Goal: Task Accomplishment & Management: Use online tool/utility

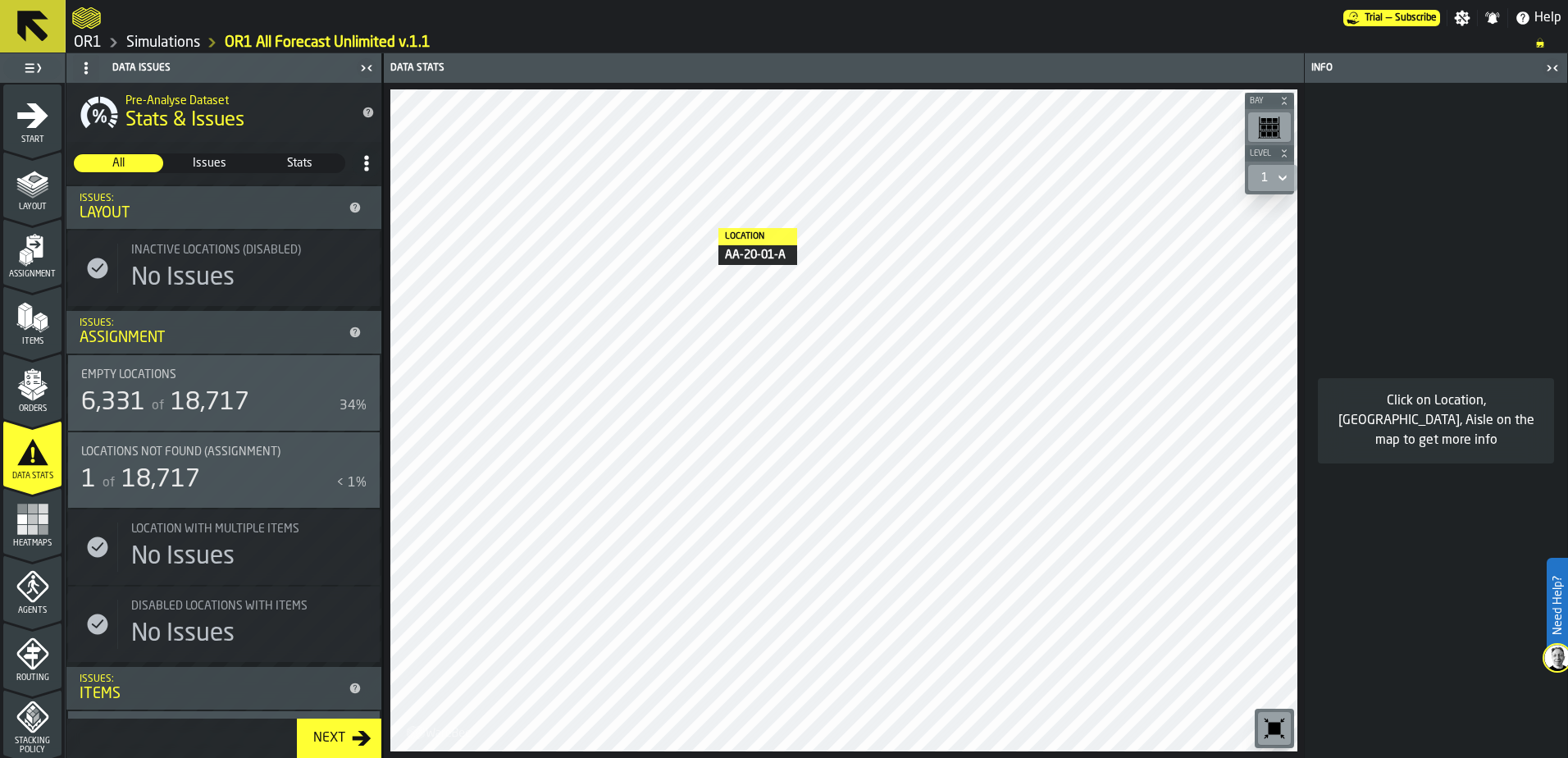
scroll to position [574, 0]
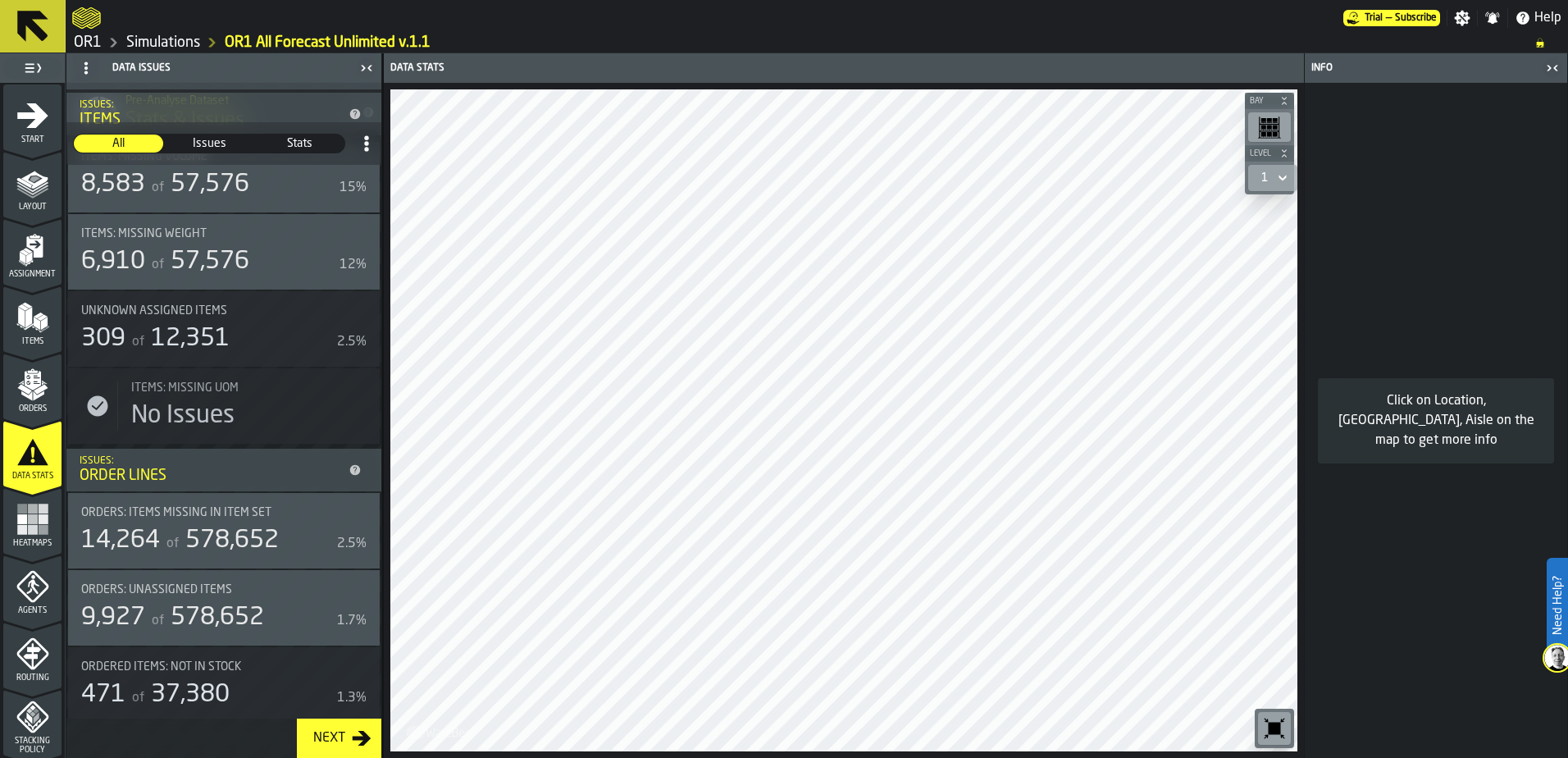
drag, startPoint x: 166, startPoint y: 43, endPoint x: 144, endPoint y: 38, distance: 22.6
click at [144, 38] on link "Simulations" at bounding box center [163, 42] width 74 height 18
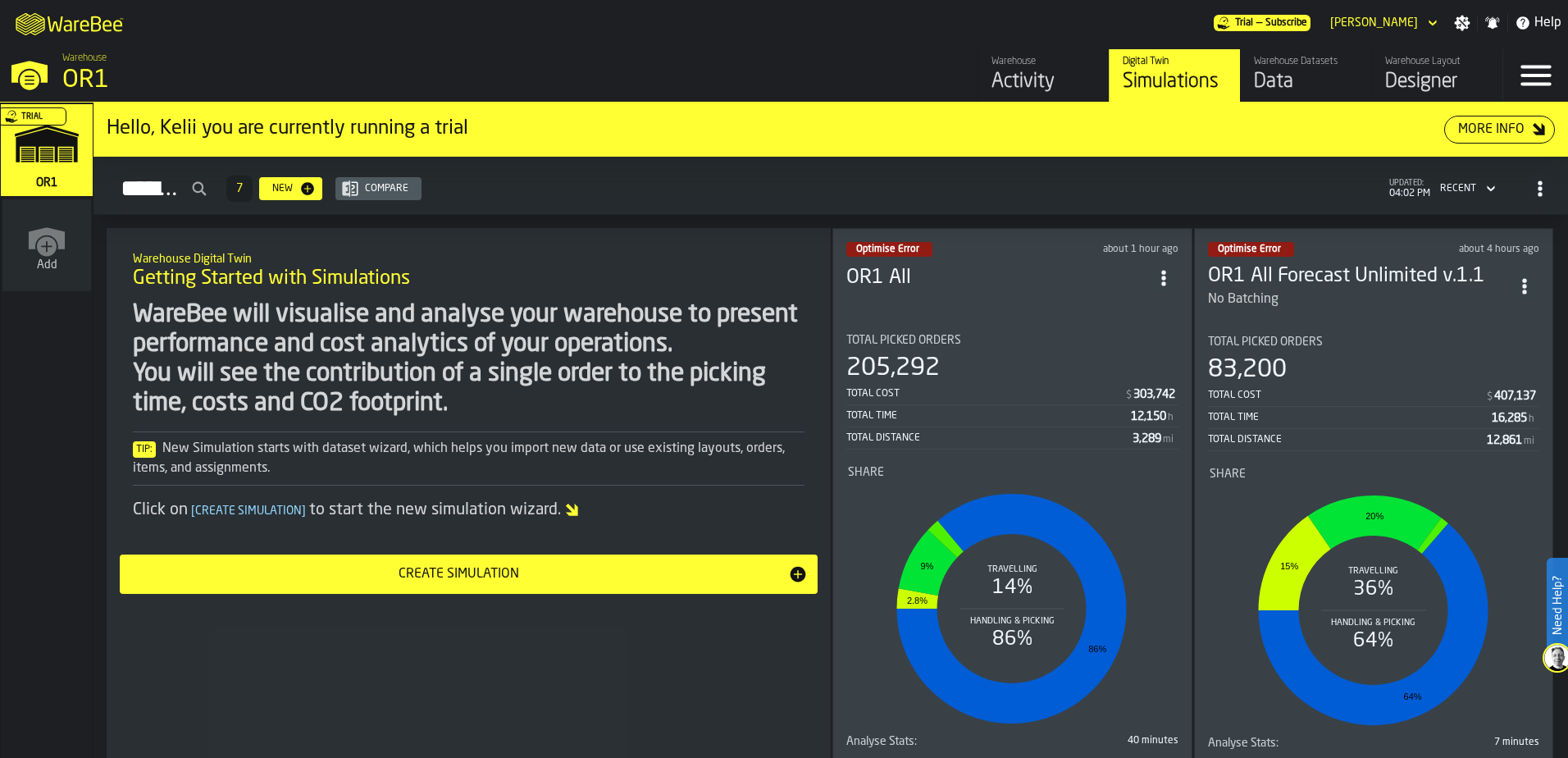
drag, startPoint x: 1185, startPoint y: 317, endPoint x: 1174, endPoint y: 391, distance: 74.8
click at [1174, 391] on div "Optimise Error about 1 hour ago OR1 All Total Picked Orders 205,292 Total Cost …" at bounding box center [1012, 499] width 360 height 542
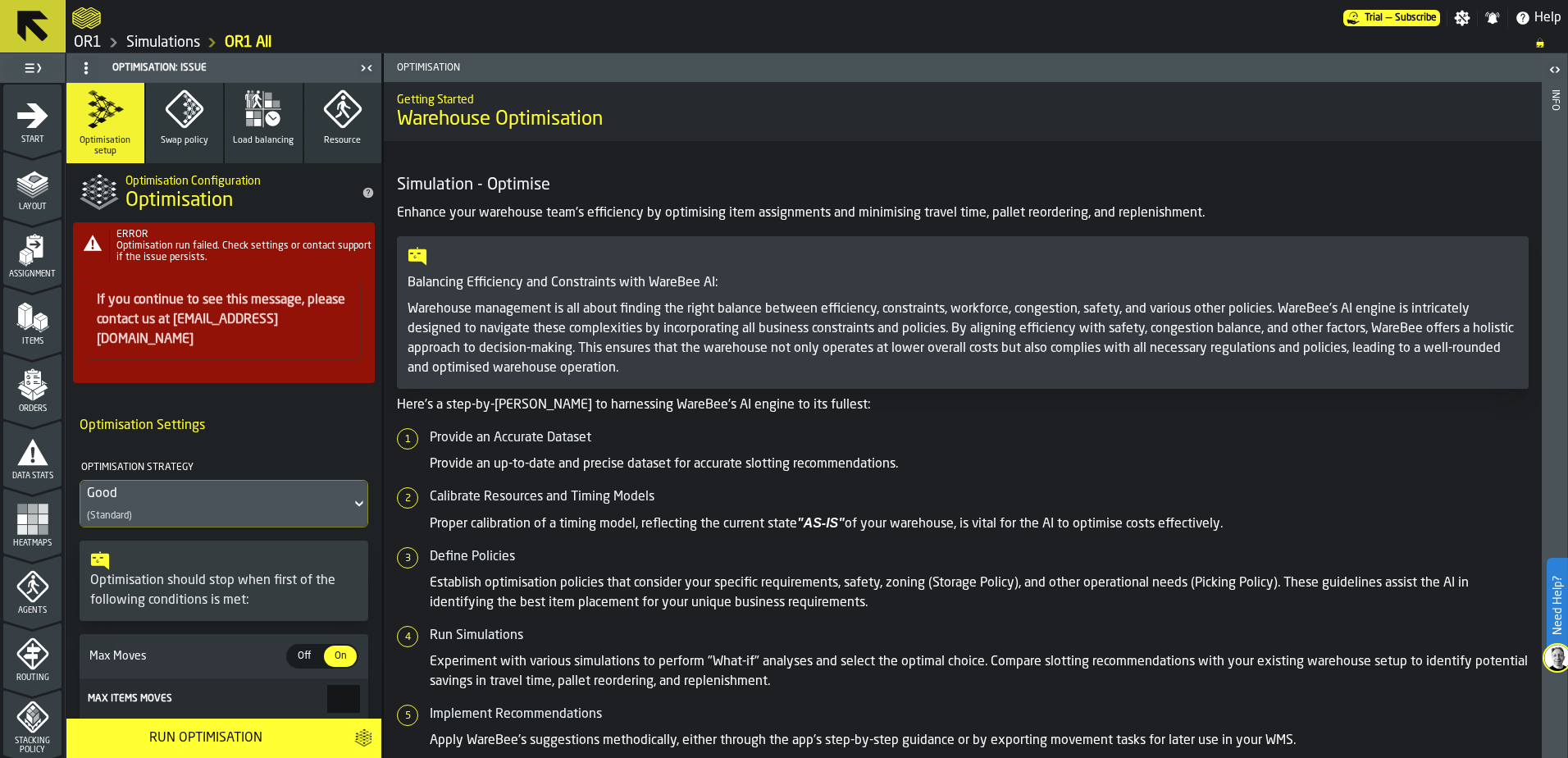
click at [183, 47] on link "Simulations" at bounding box center [163, 42] width 74 height 18
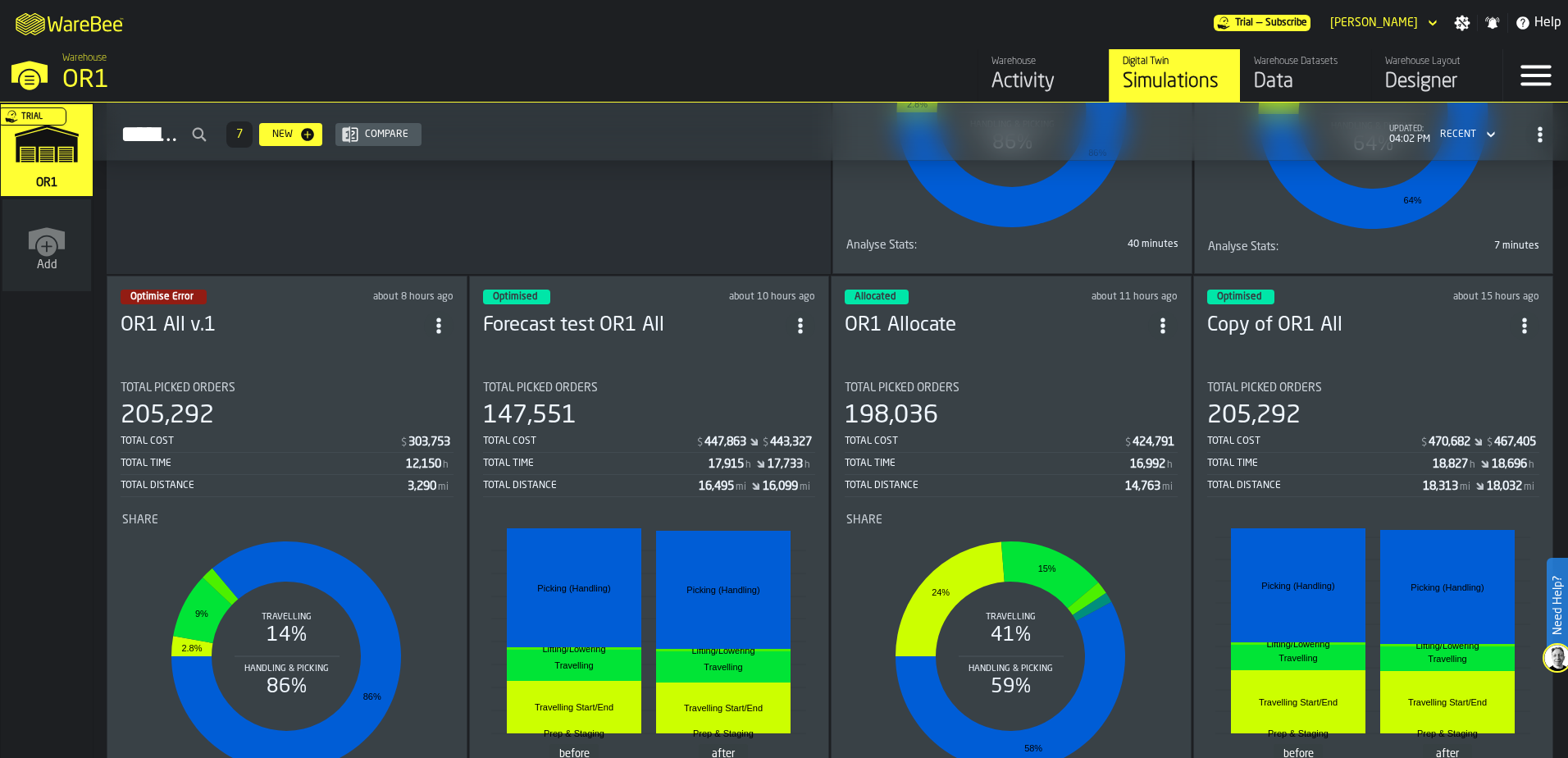
scroll to position [493, 0]
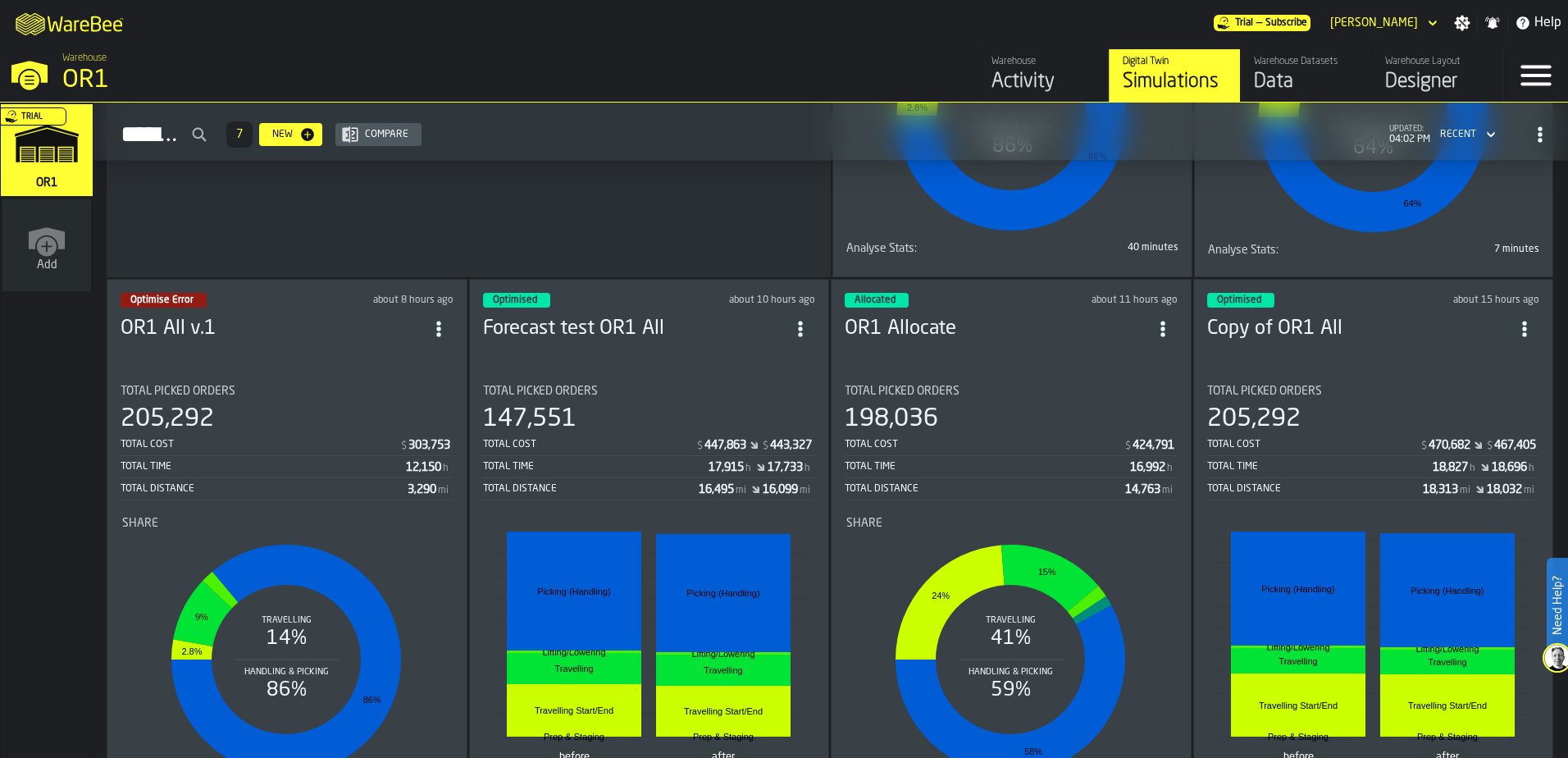
click at [1336, 351] on header "Optimised about 15 hours ago Copy of OR1 All" at bounding box center [1374, 325] width 333 height 65
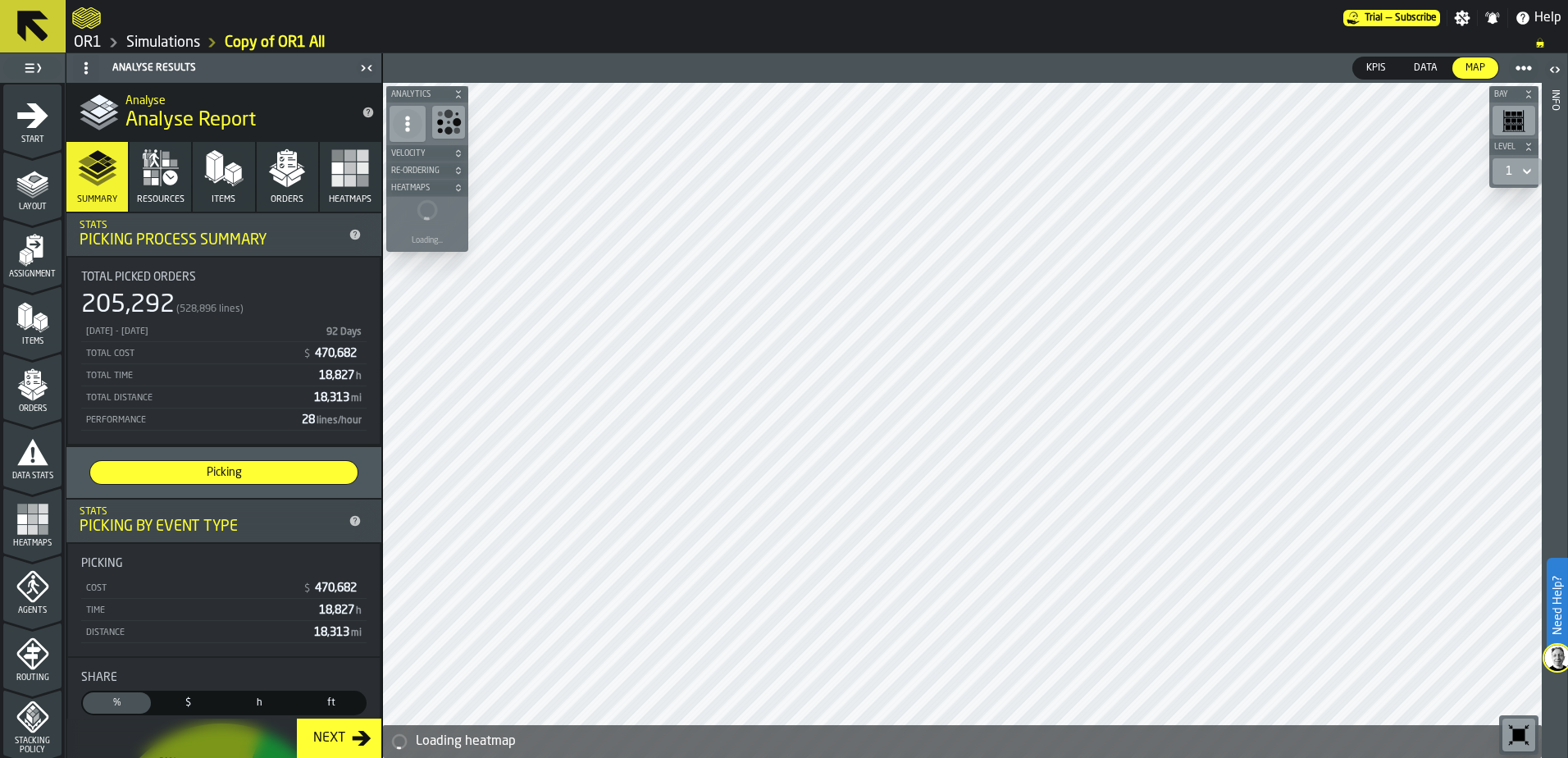
scroll to position [350, 0]
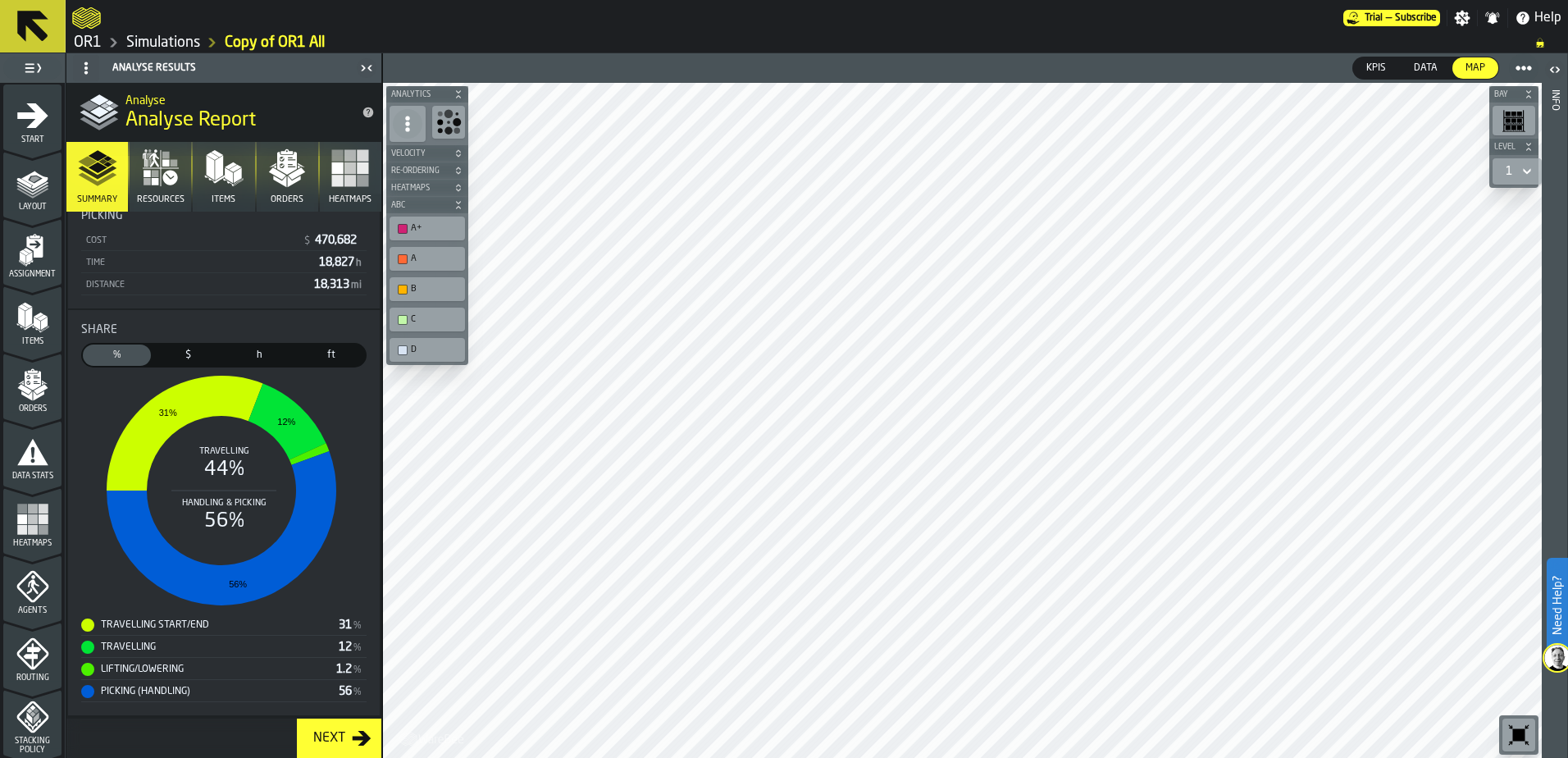
click at [277, 155] on icon "button" at bounding box center [286, 163] width 20 height 23
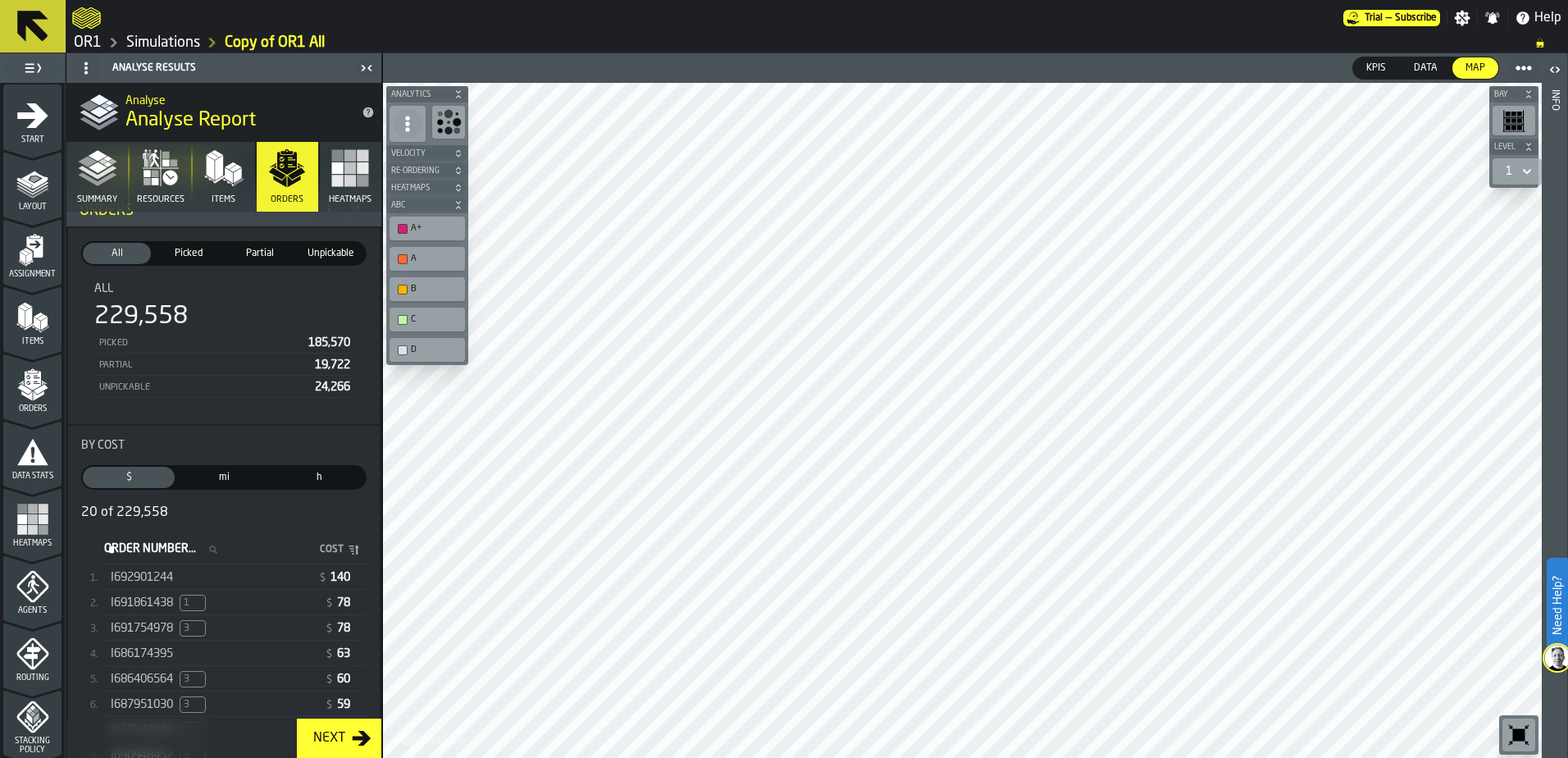
scroll to position [79, 0]
click at [216, 478] on span "mi" at bounding box center [223, 479] width 85 height 15
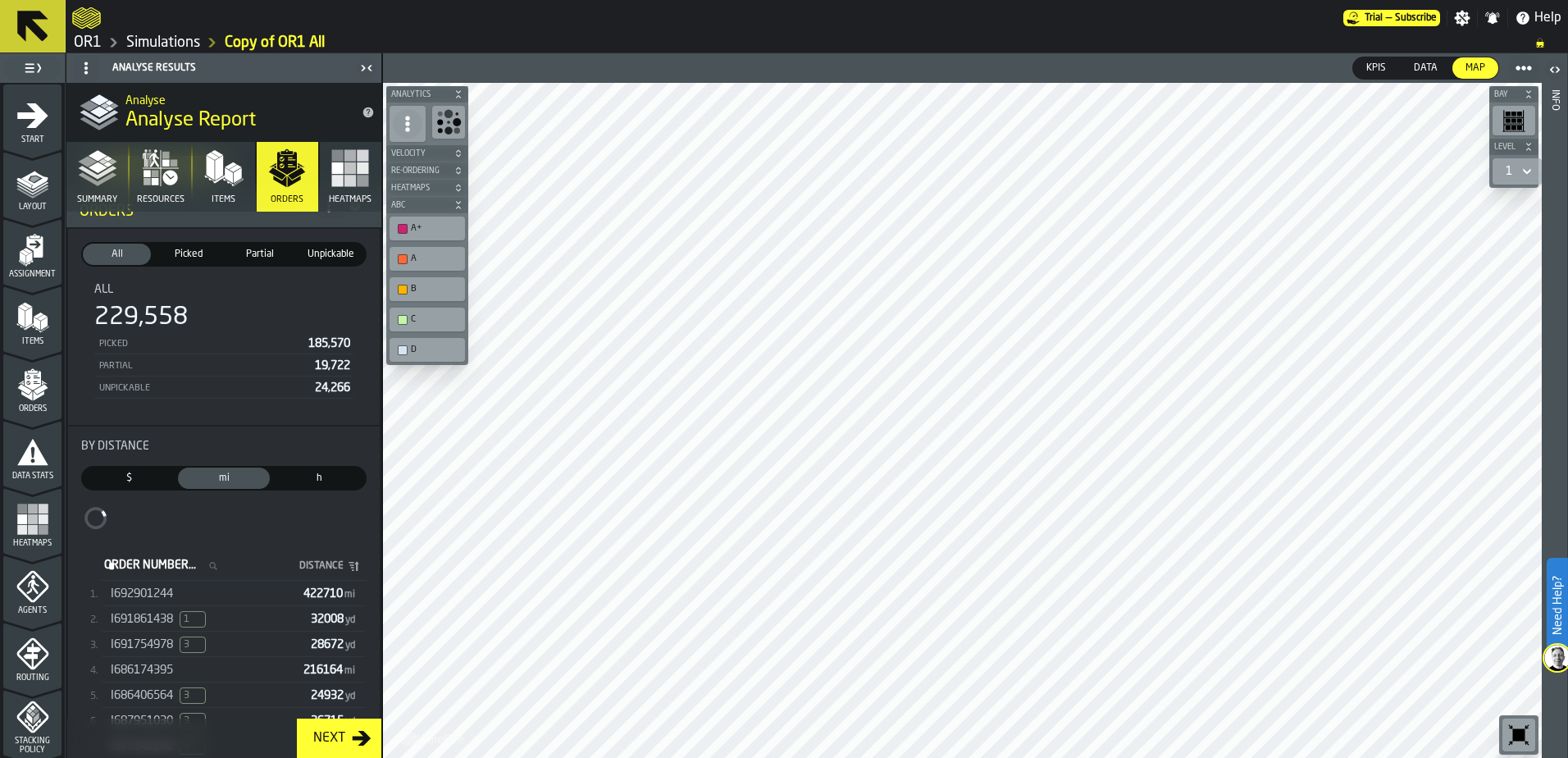
click at [310, 474] on span "h" at bounding box center [319, 479] width 85 height 15
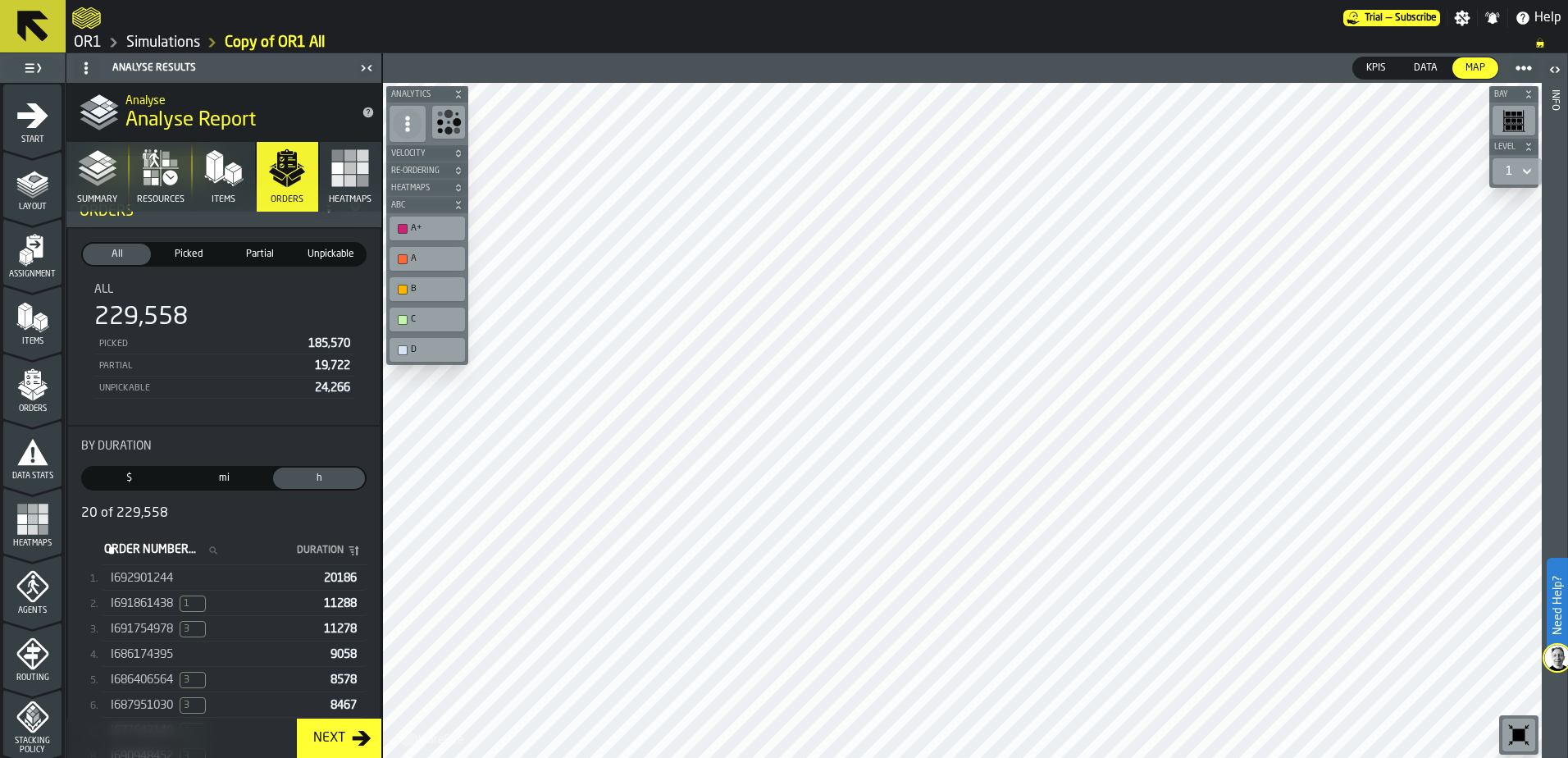
click at [237, 477] on span "mi" at bounding box center [223, 479] width 85 height 15
click at [331, 586] on div "422710 mi" at bounding box center [330, 579] width 66 height 17
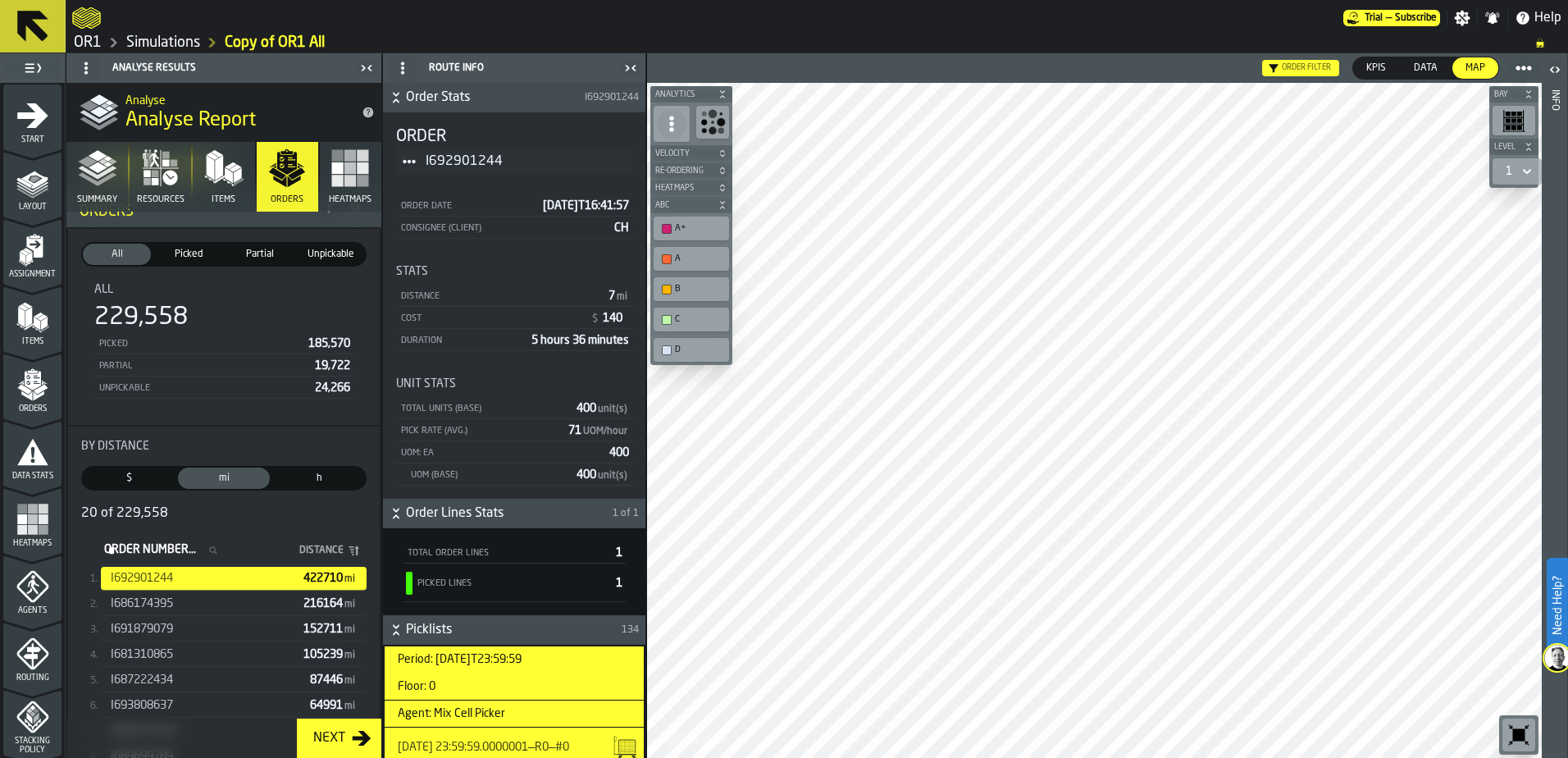
click at [133, 479] on span "$" at bounding box center [128, 479] width 85 height 15
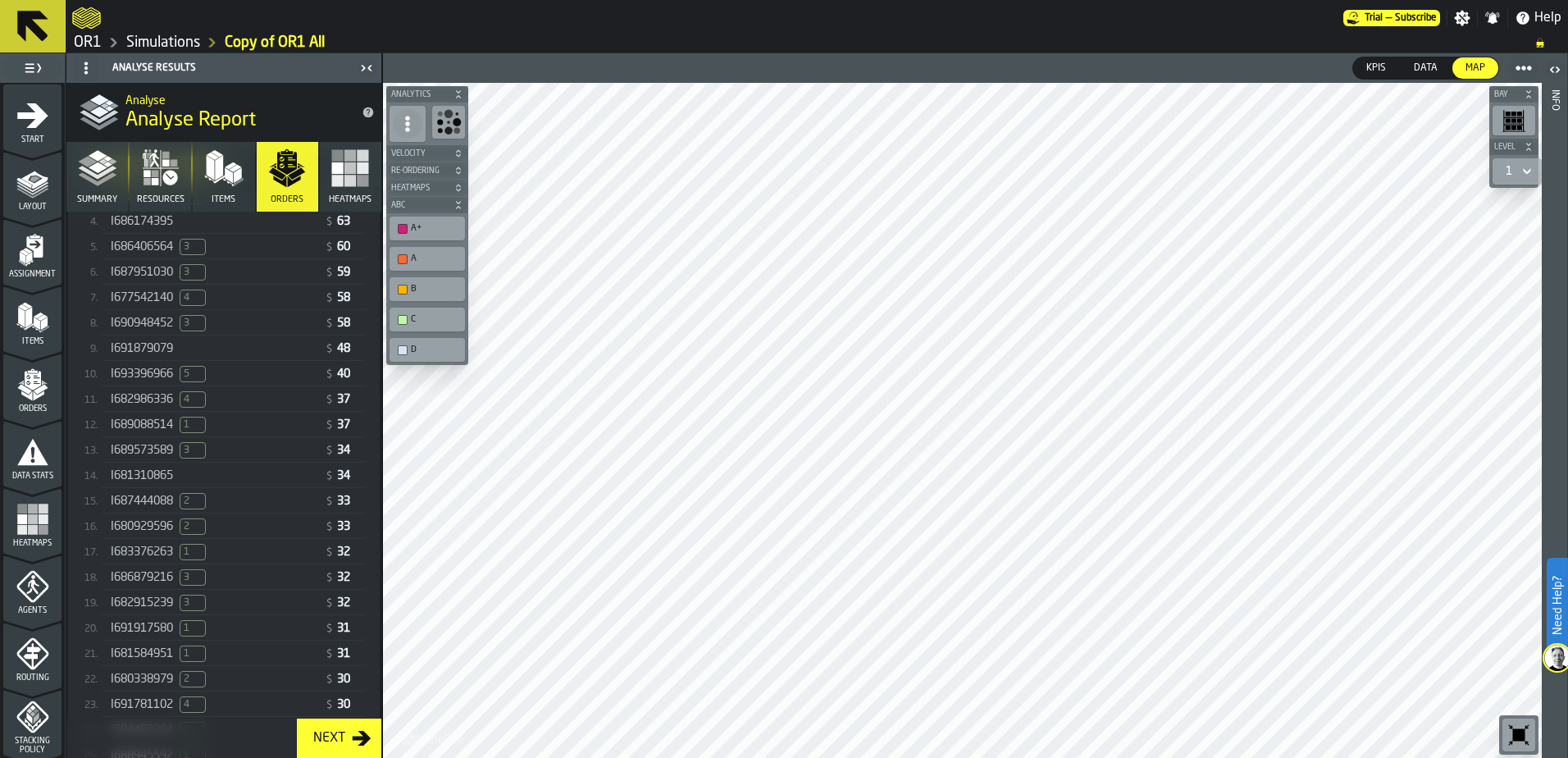
scroll to position [497, 0]
click at [268, 626] on div "I682915239 3" at bounding box center [214, 619] width 208 height 17
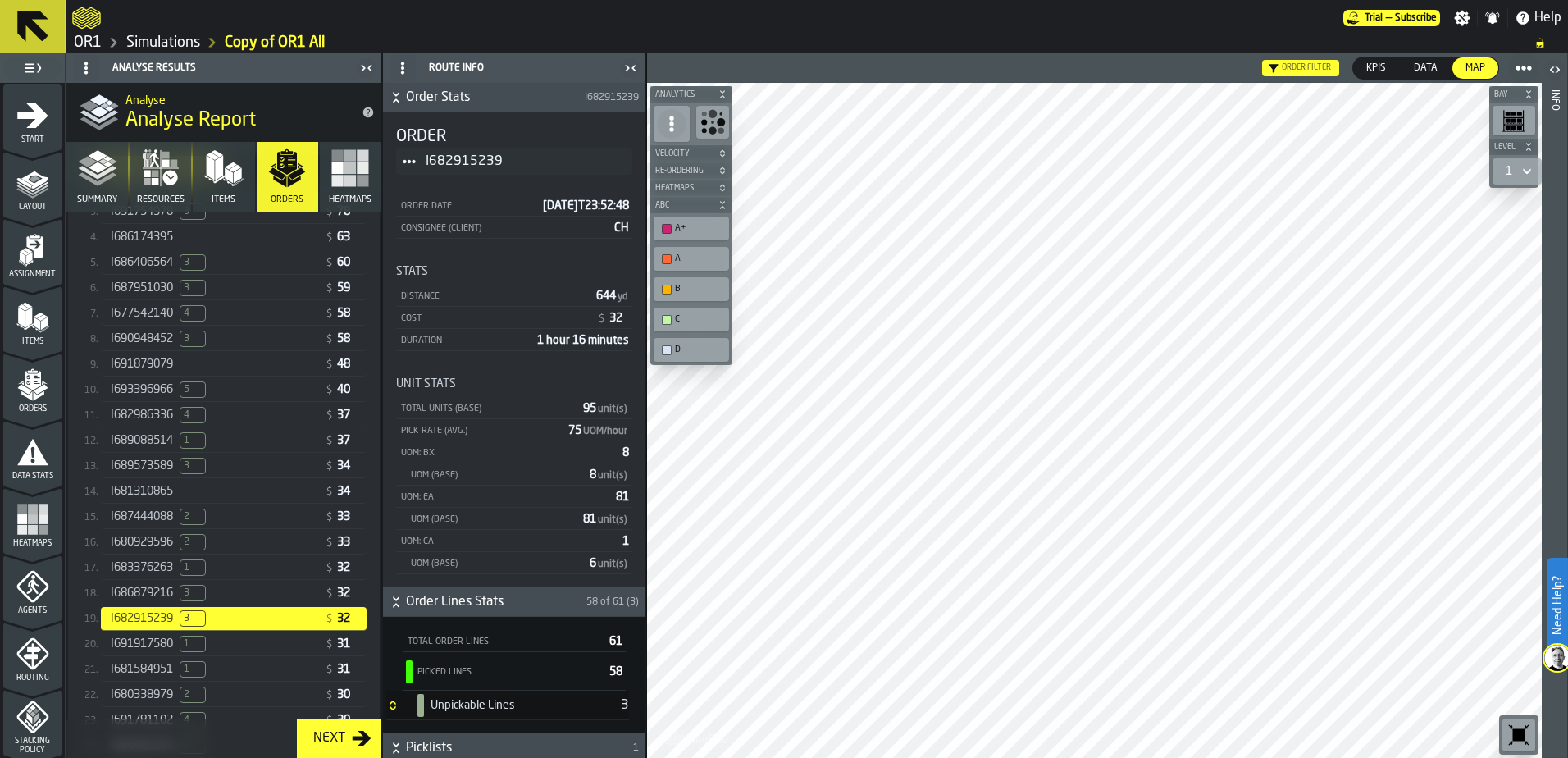
click at [90, 34] on link "OR1" at bounding box center [88, 42] width 28 height 18
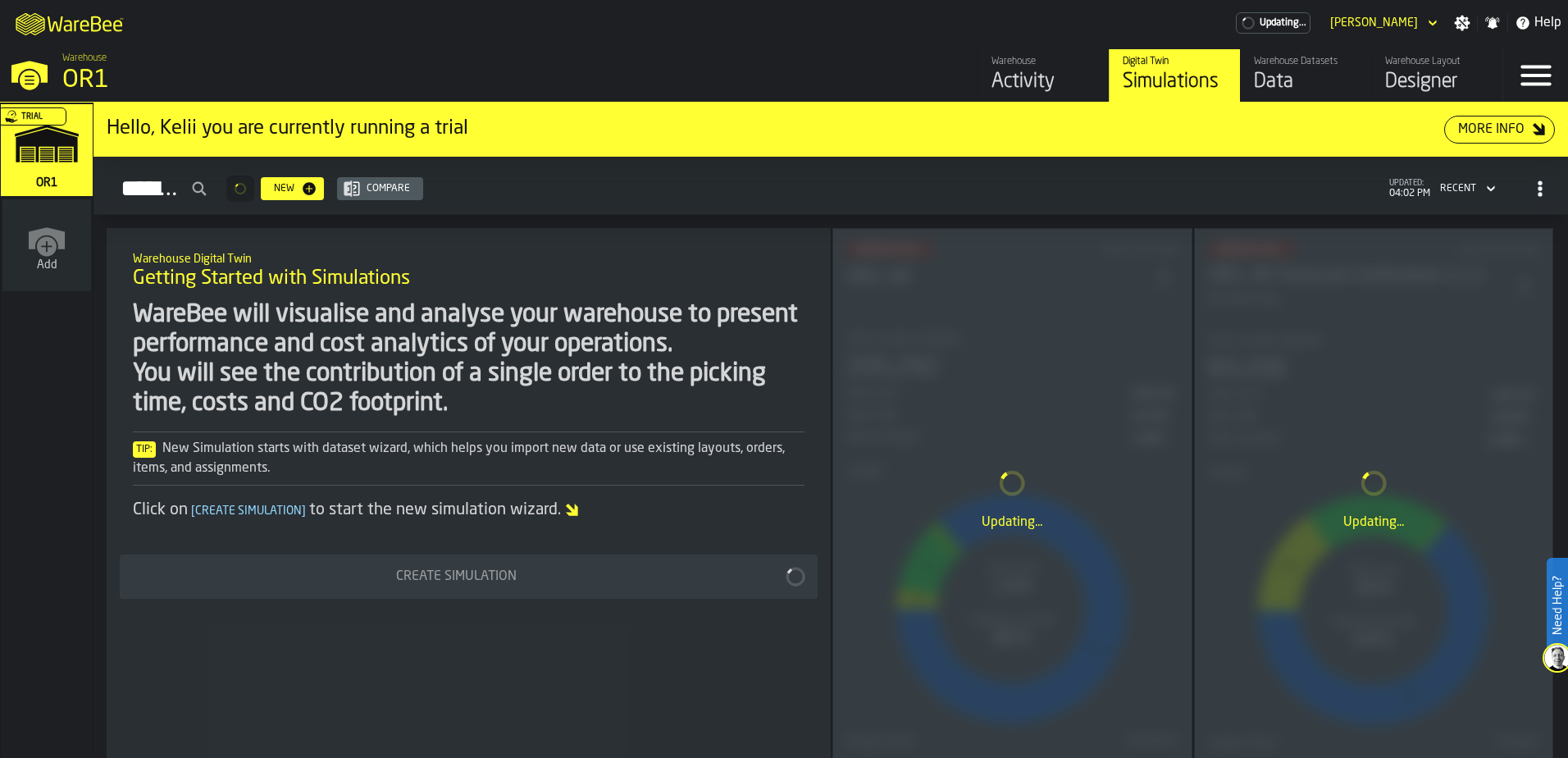
click at [1386, 56] on div "Warehouse Layout" at bounding box center [1437, 62] width 104 height 11
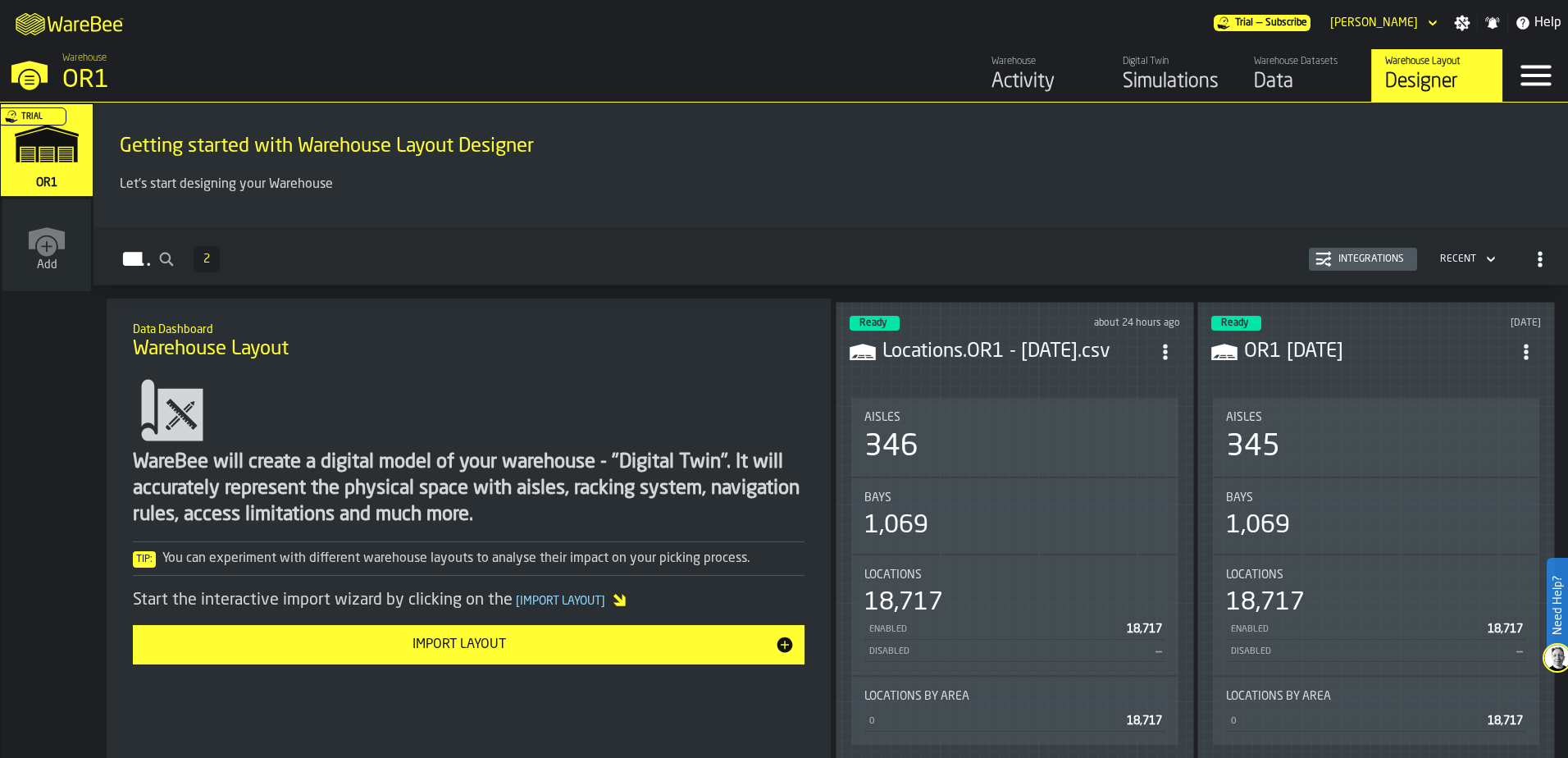
click at [1172, 87] on div "Simulations" at bounding box center [1174, 82] width 104 height 26
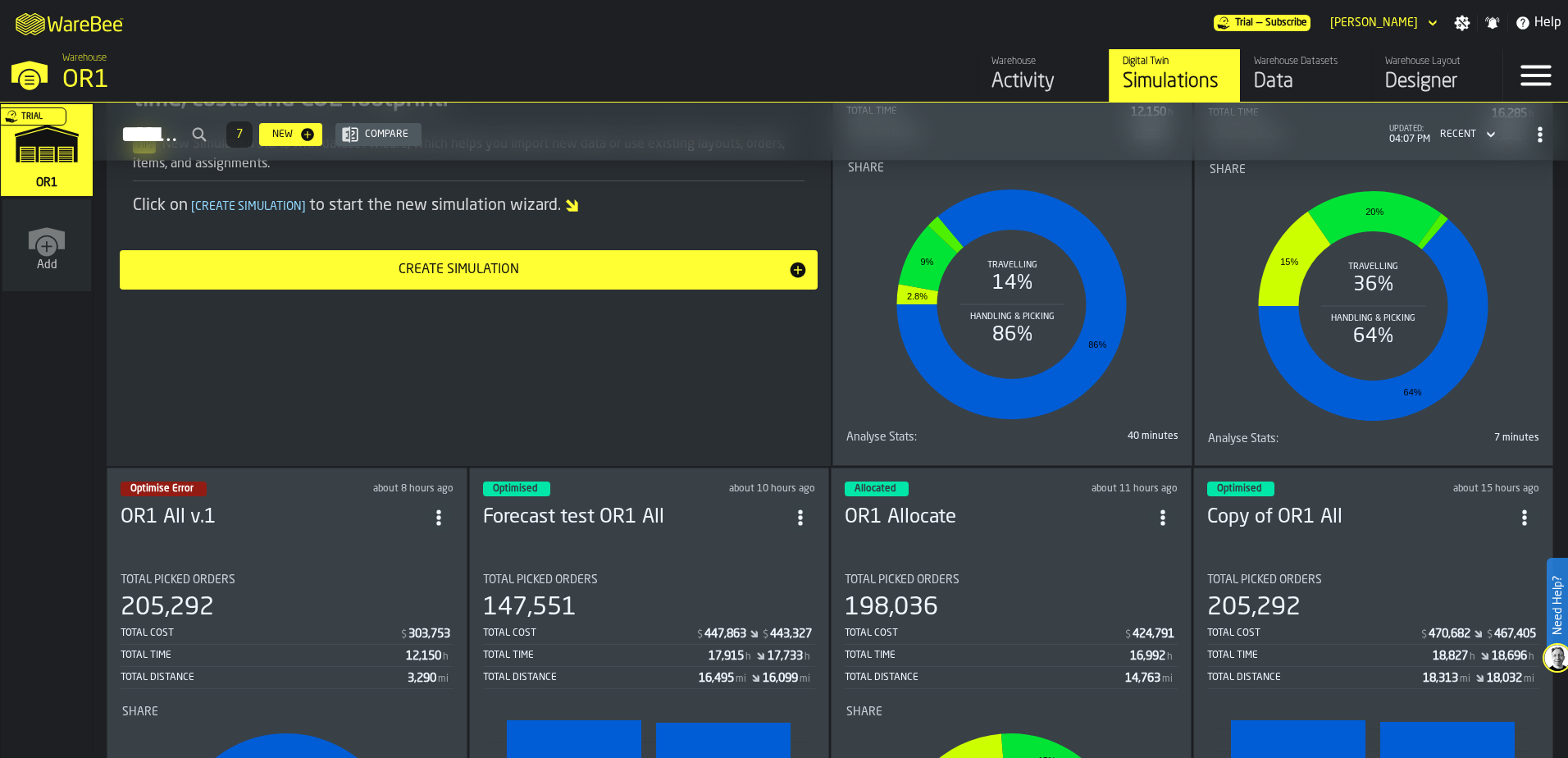
scroll to position [304, 0]
click at [96, 82] on div "OR1" at bounding box center [284, 80] width 443 height 30
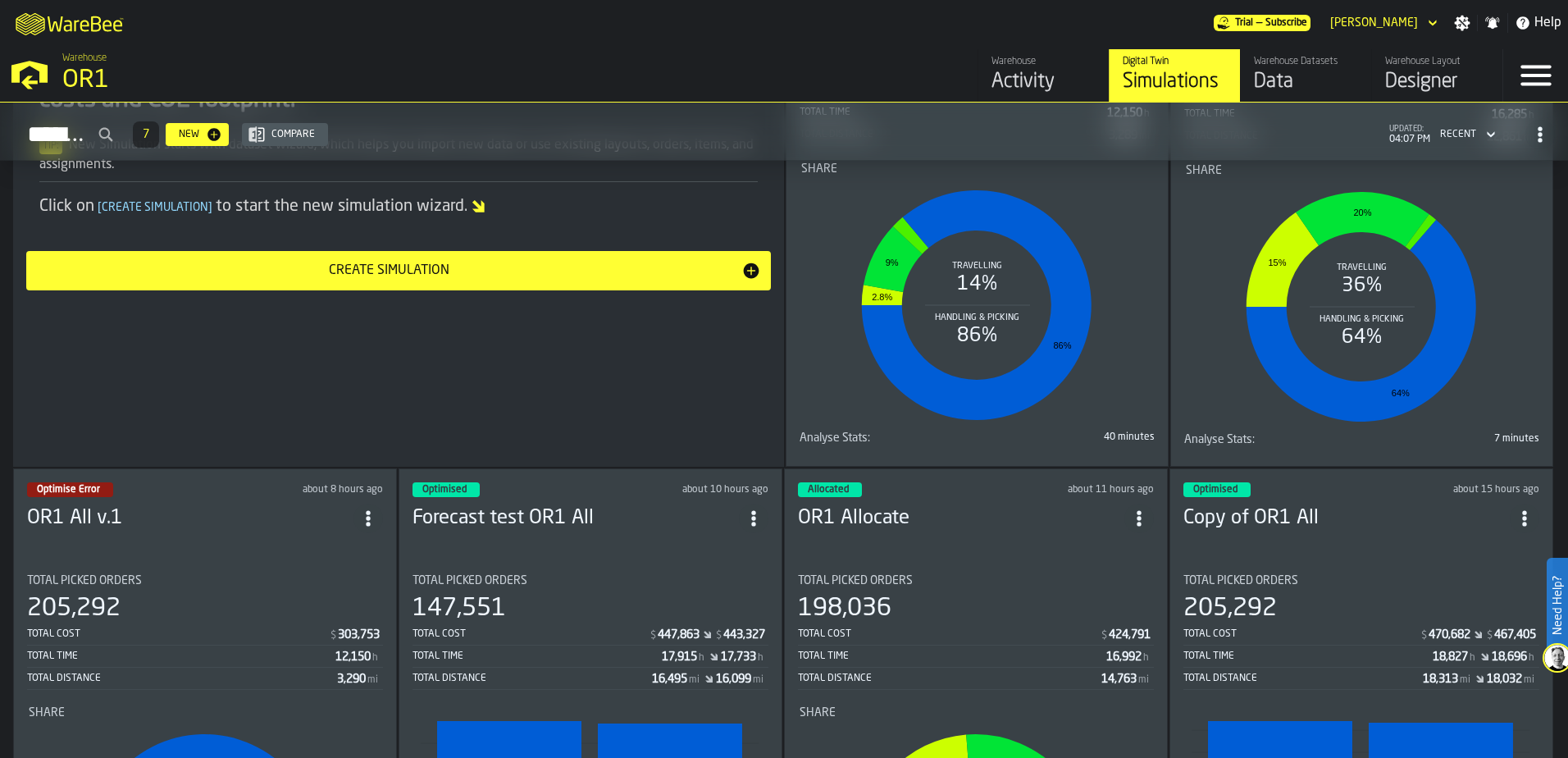
click at [96, 82] on div "OR1" at bounding box center [284, 80] width 443 height 30
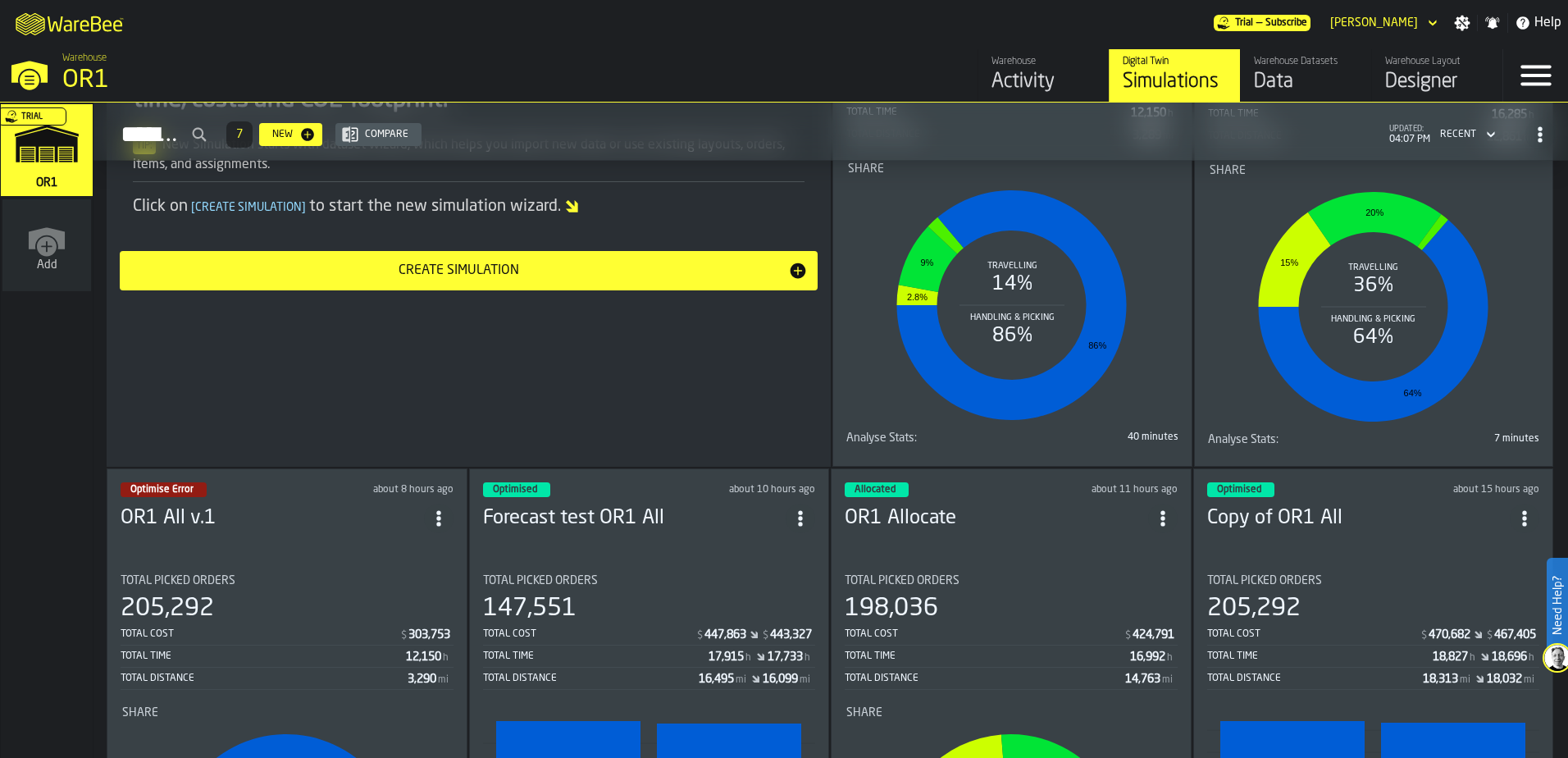
click at [28, 76] on icon "button-toggle-Close —> Warehouse Menu" at bounding box center [29, 79] width 20 height 20
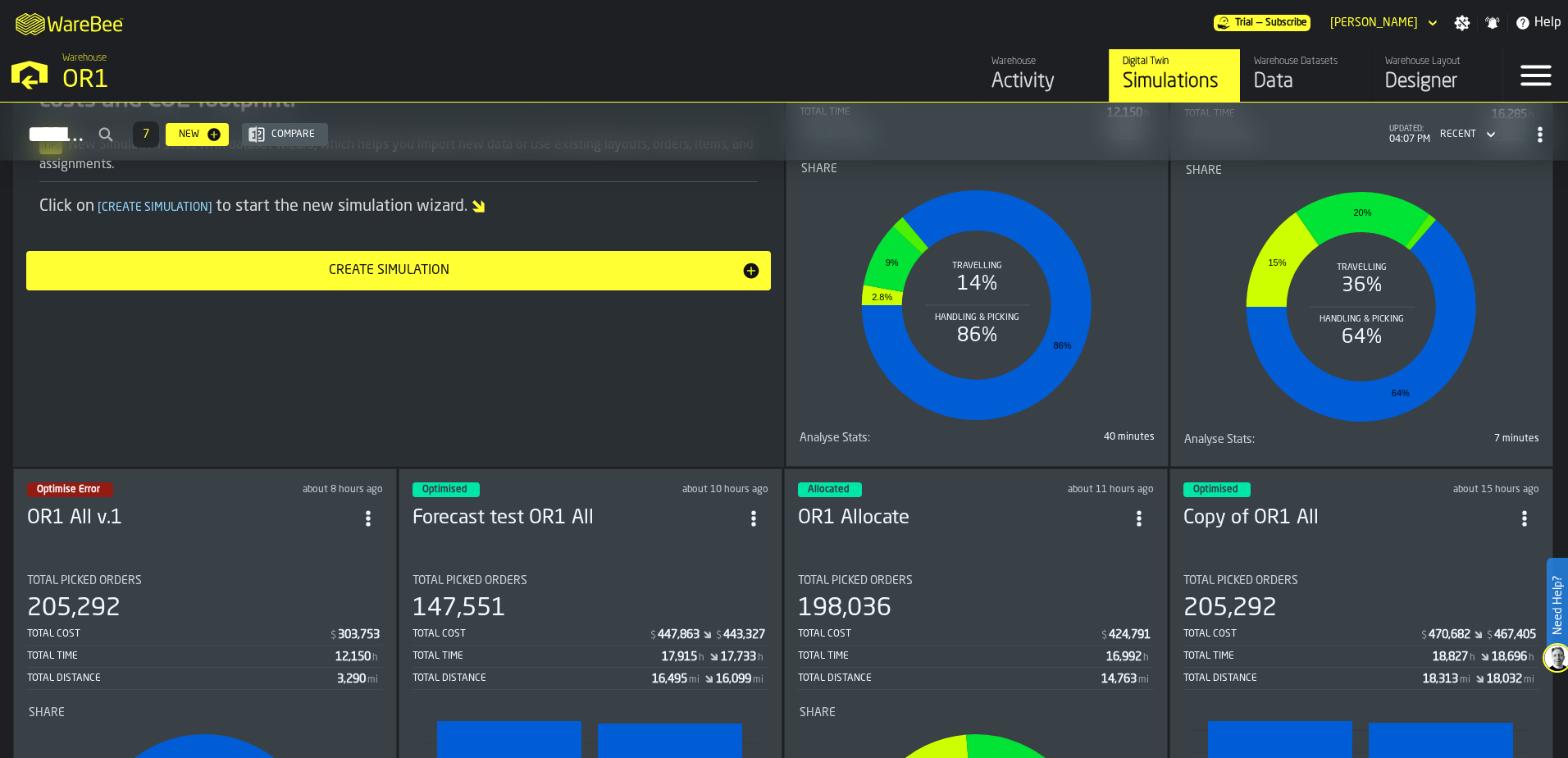
click at [28, 76] on icon "button-toggle-Open —> Warehouse Menu" at bounding box center [30, 72] width 39 height 39
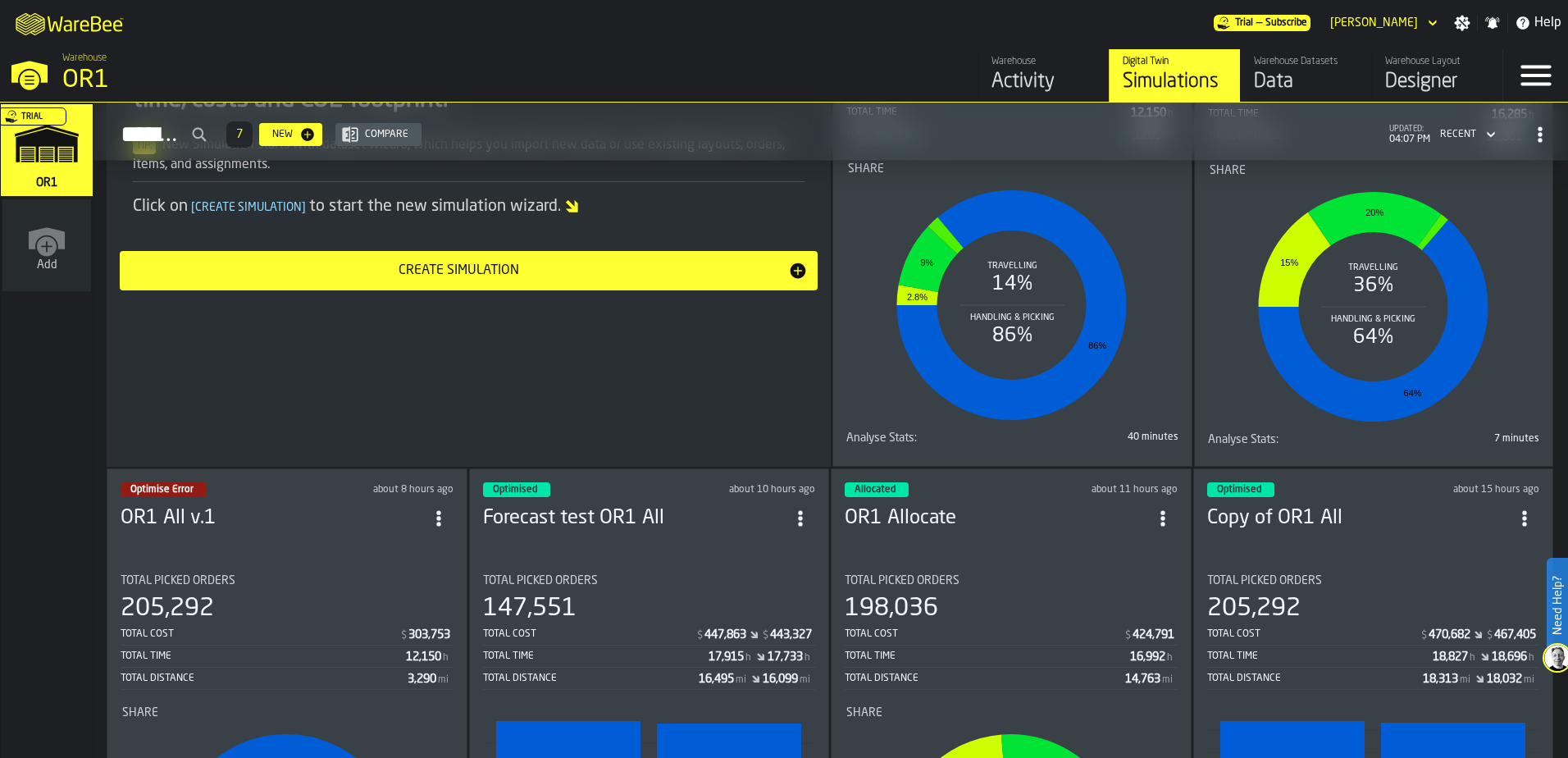
scroll to position [0, 0]
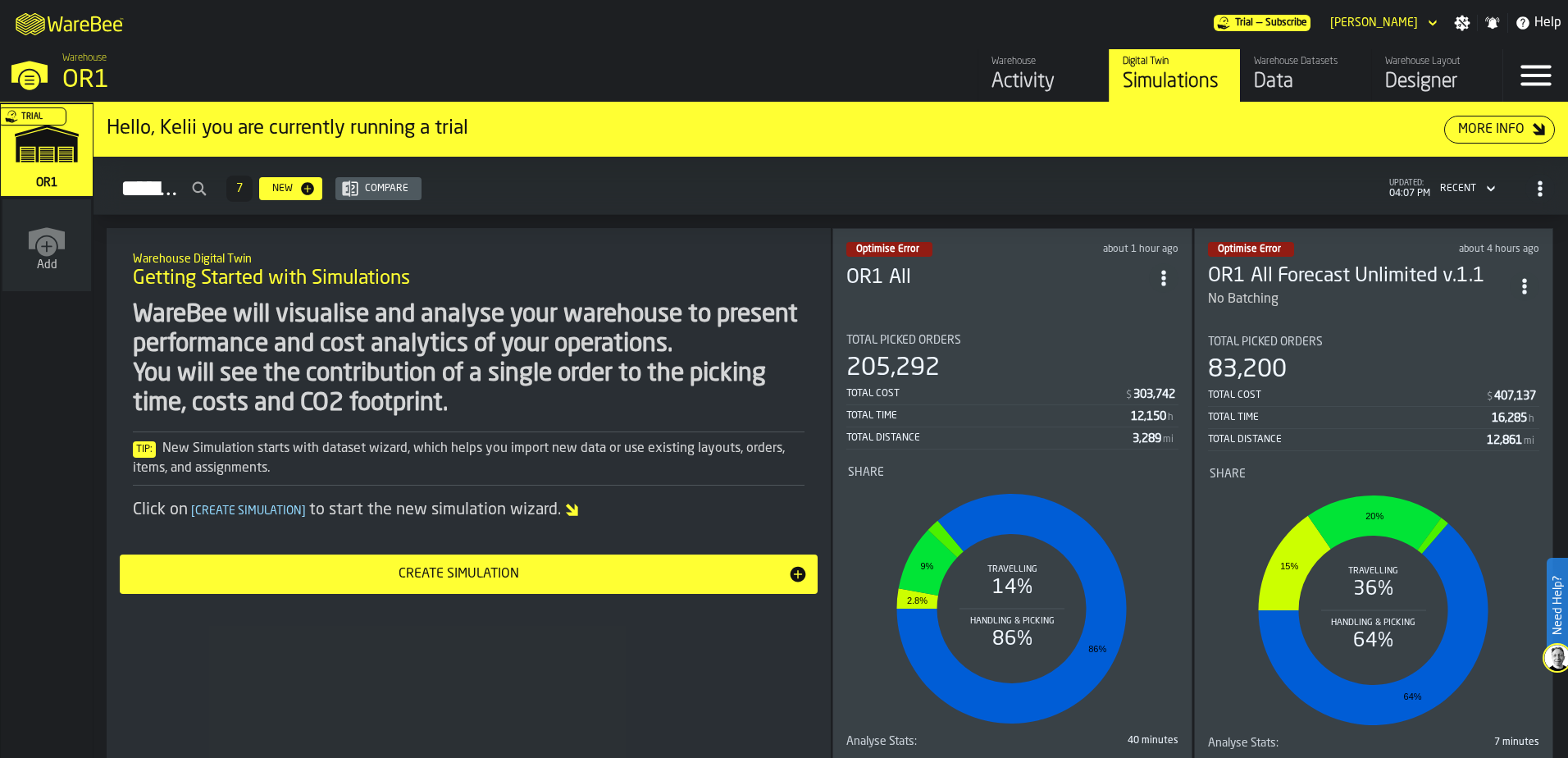
drag, startPoint x: 1535, startPoint y: 134, endPoint x: 1159, endPoint y: 151, distance: 376.4
click at [1159, 151] on div "Hello, Kelii you are currently running a trial More Info" at bounding box center [830, 130] width 1474 height 54
drag, startPoint x: 1049, startPoint y: 329, endPoint x: 1163, endPoint y: 274, distance: 126.6
click at [1163, 276] on circle "ItemListCard-DashboardItemContainer" at bounding box center [1163, 278] width 4 height 4
click at [1130, 371] on li "Duplicate" at bounding box center [1127, 386] width 105 height 39
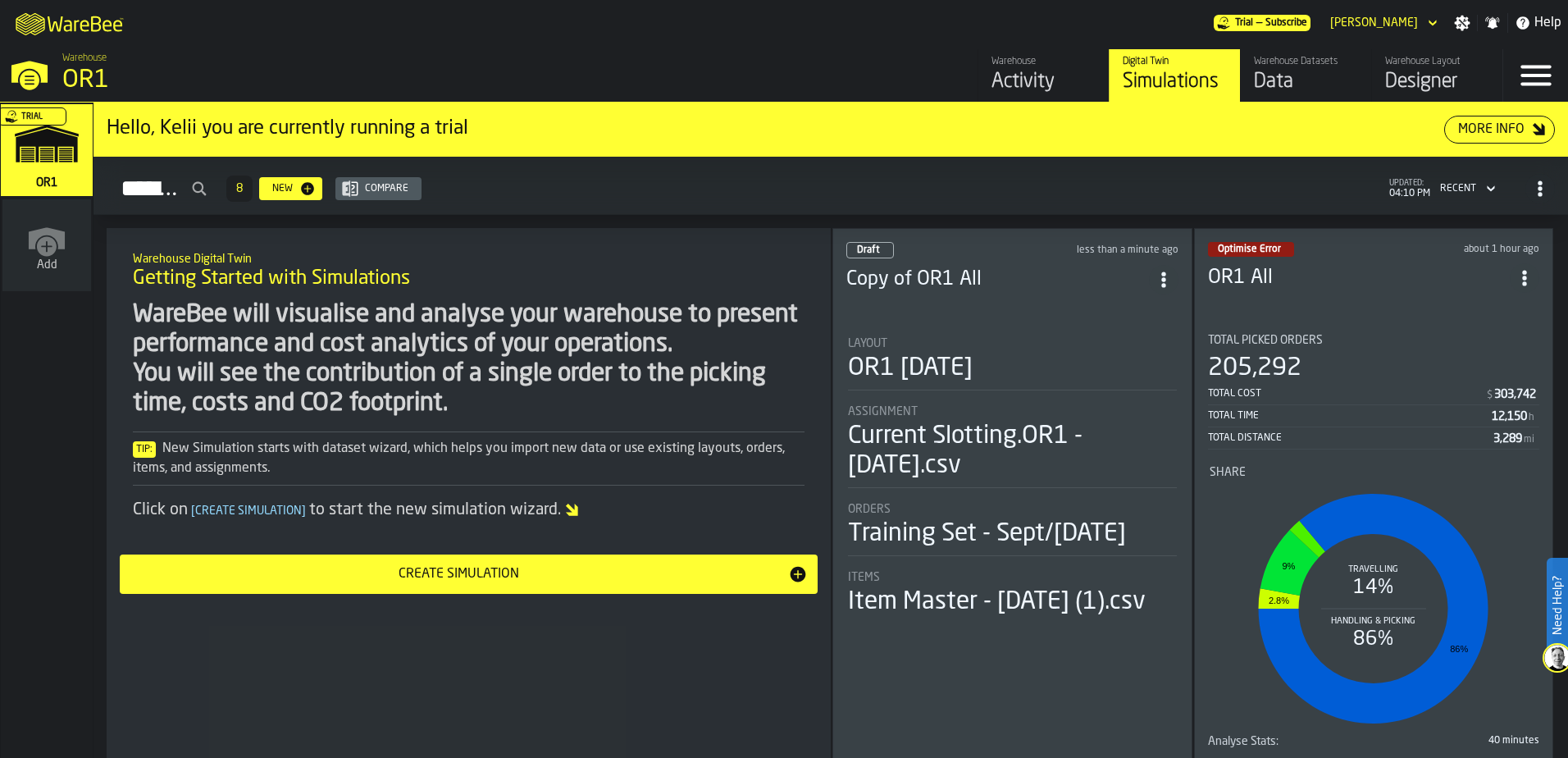
click at [1167, 284] on span "ItemListCard-DashboardItemContainer" at bounding box center [1164, 279] width 30 height 30
click at [1133, 323] on li "Open" at bounding box center [1127, 310] width 105 height 39
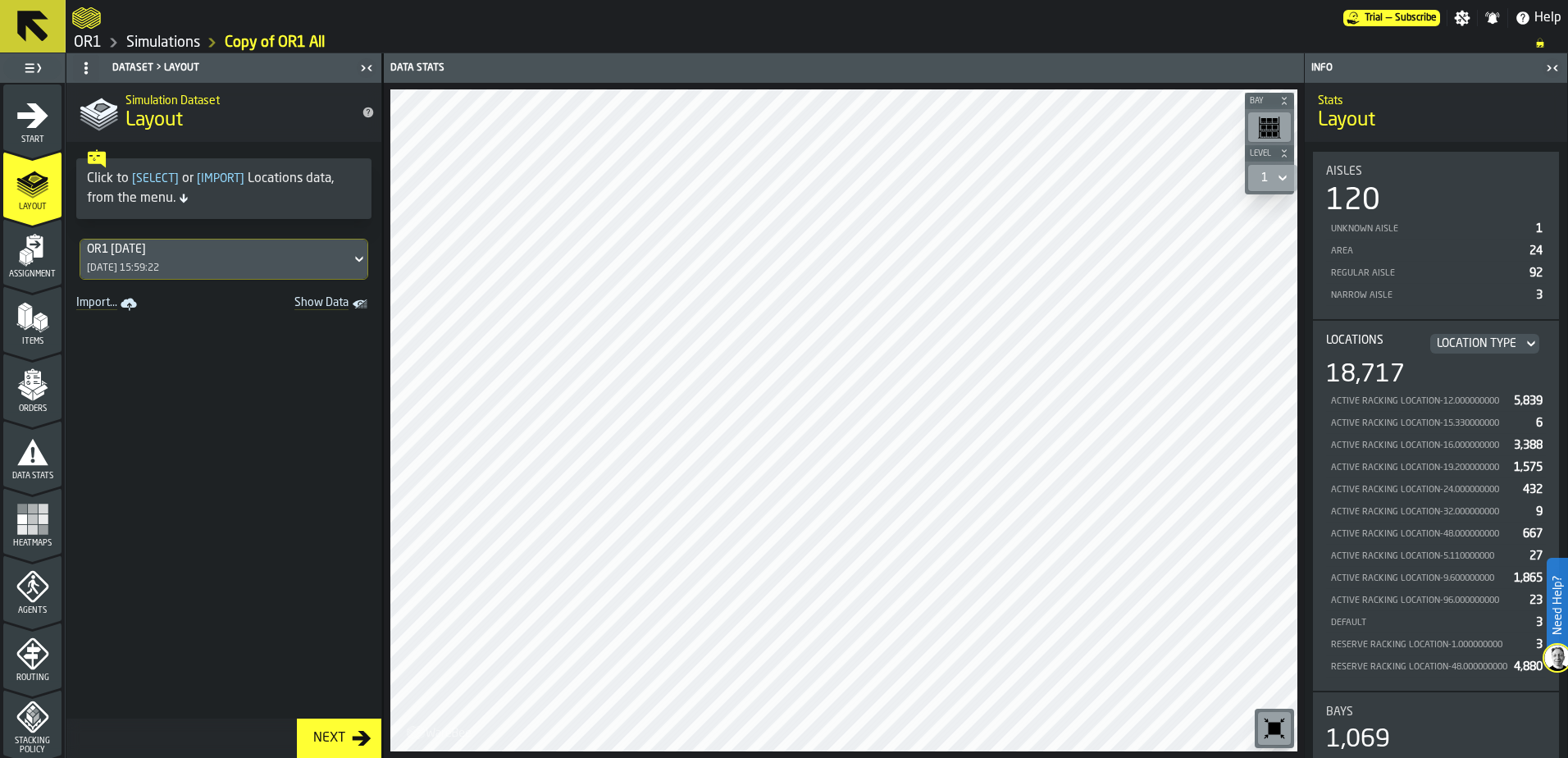
click at [338, 737] on div "Next" at bounding box center [329, 737] width 45 height 20
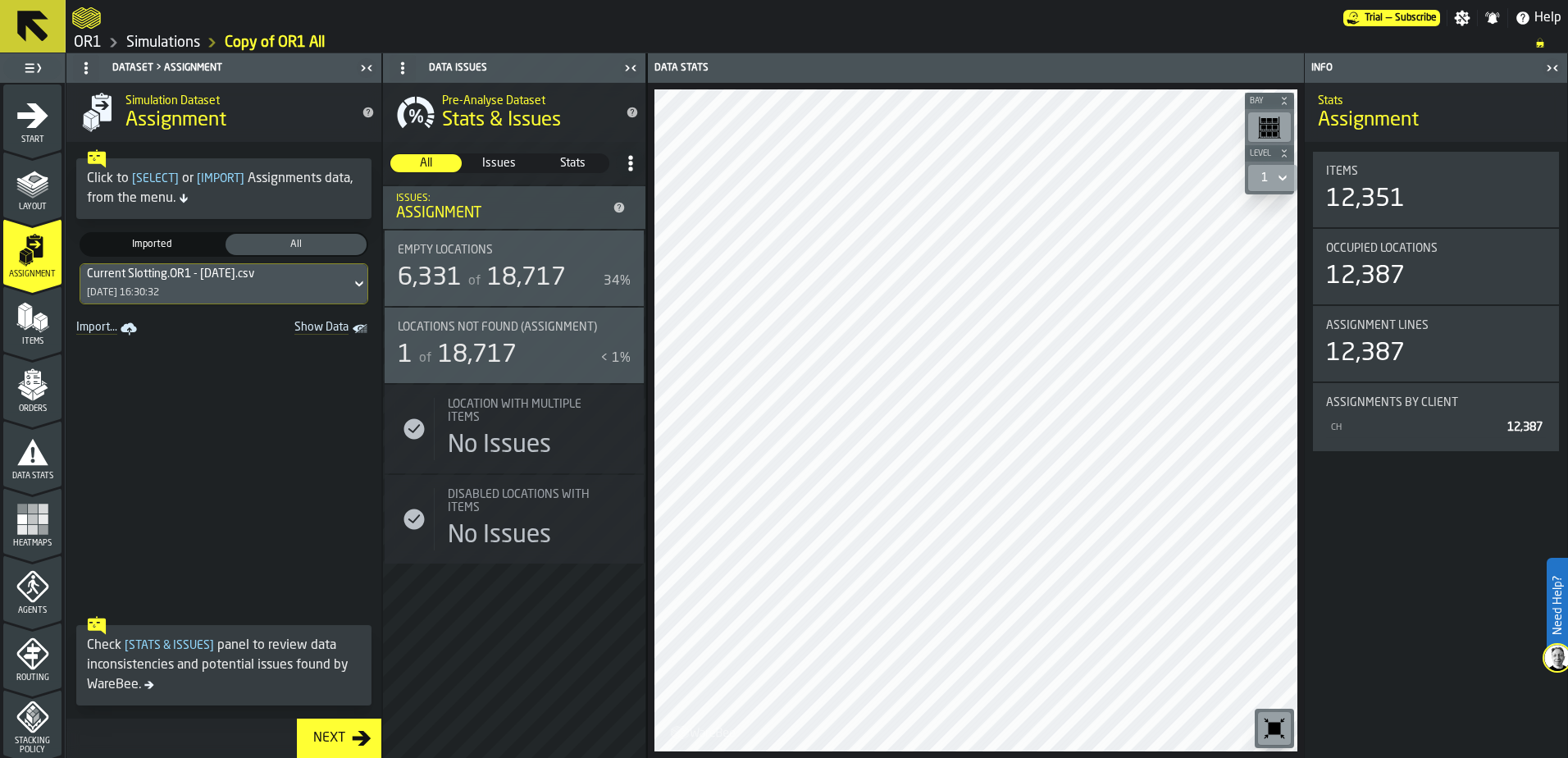
click at [336, 731] on div "Next" at bounding box center [329, 737] width 45 height 20
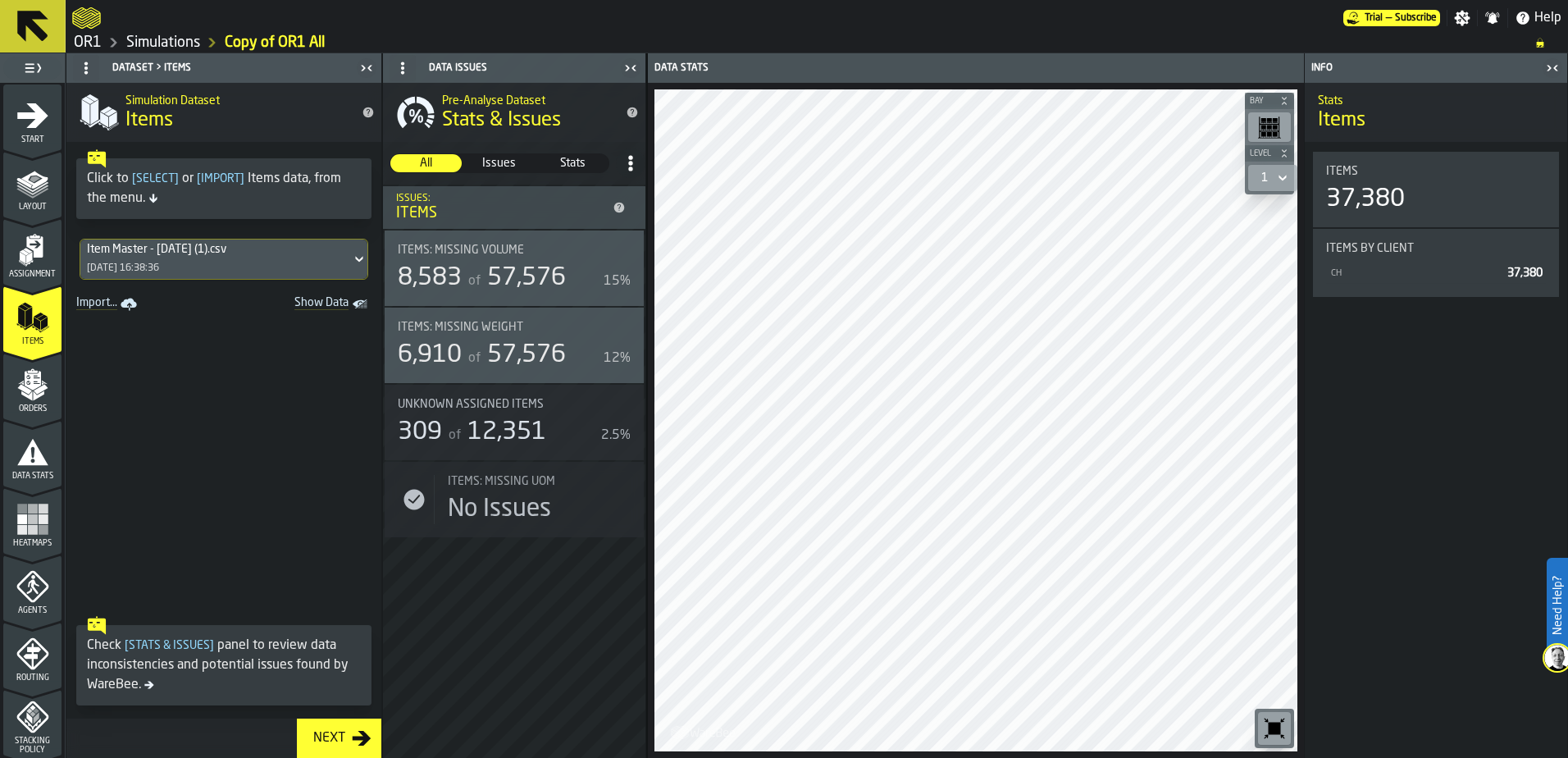
click at [336, 731] on div "Next" at bounding box center [329, 737] width 45 height 20
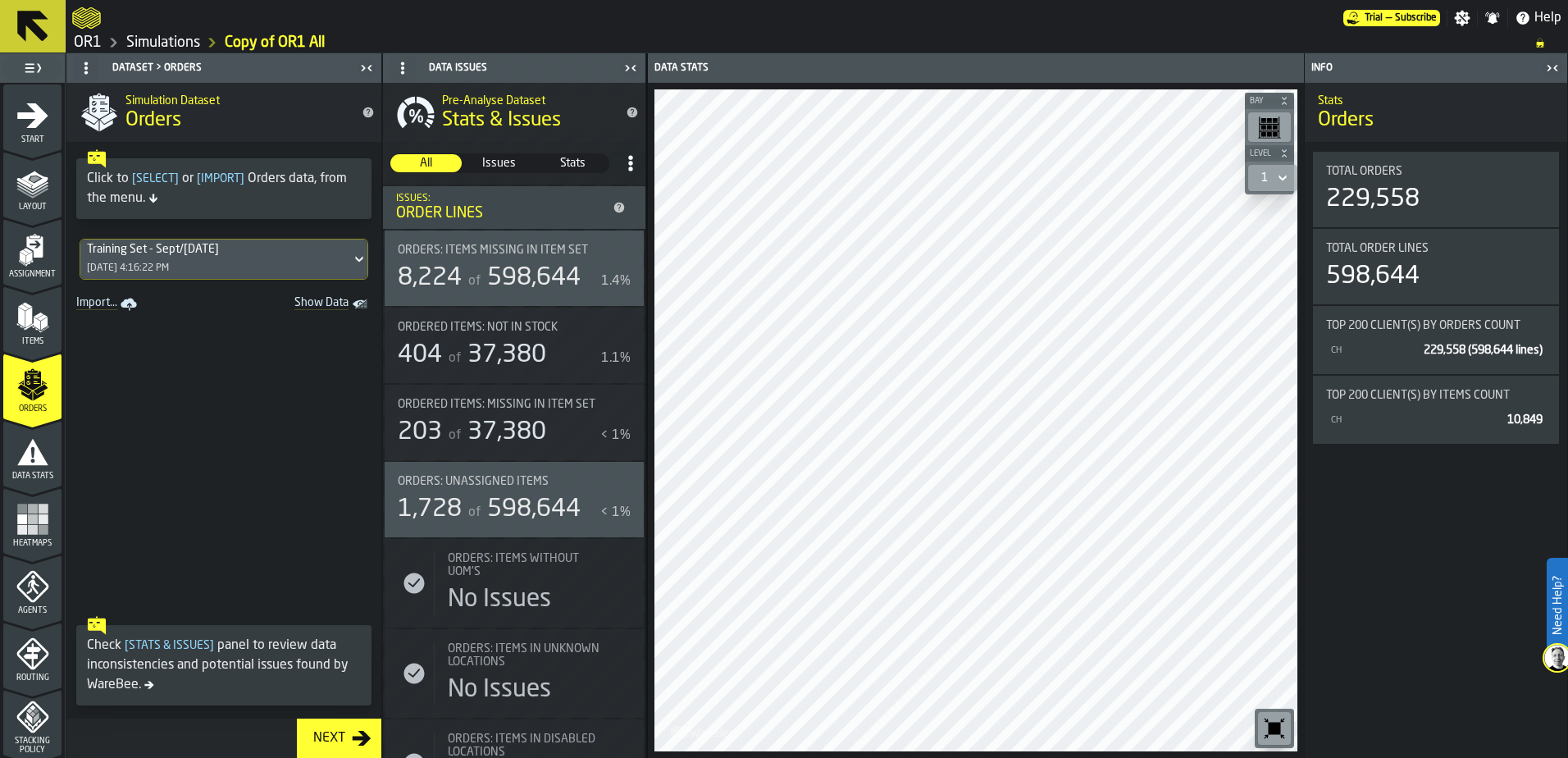
click at [336, 731] on div "Next" at bounding box center [329, 737] width 45 height 20
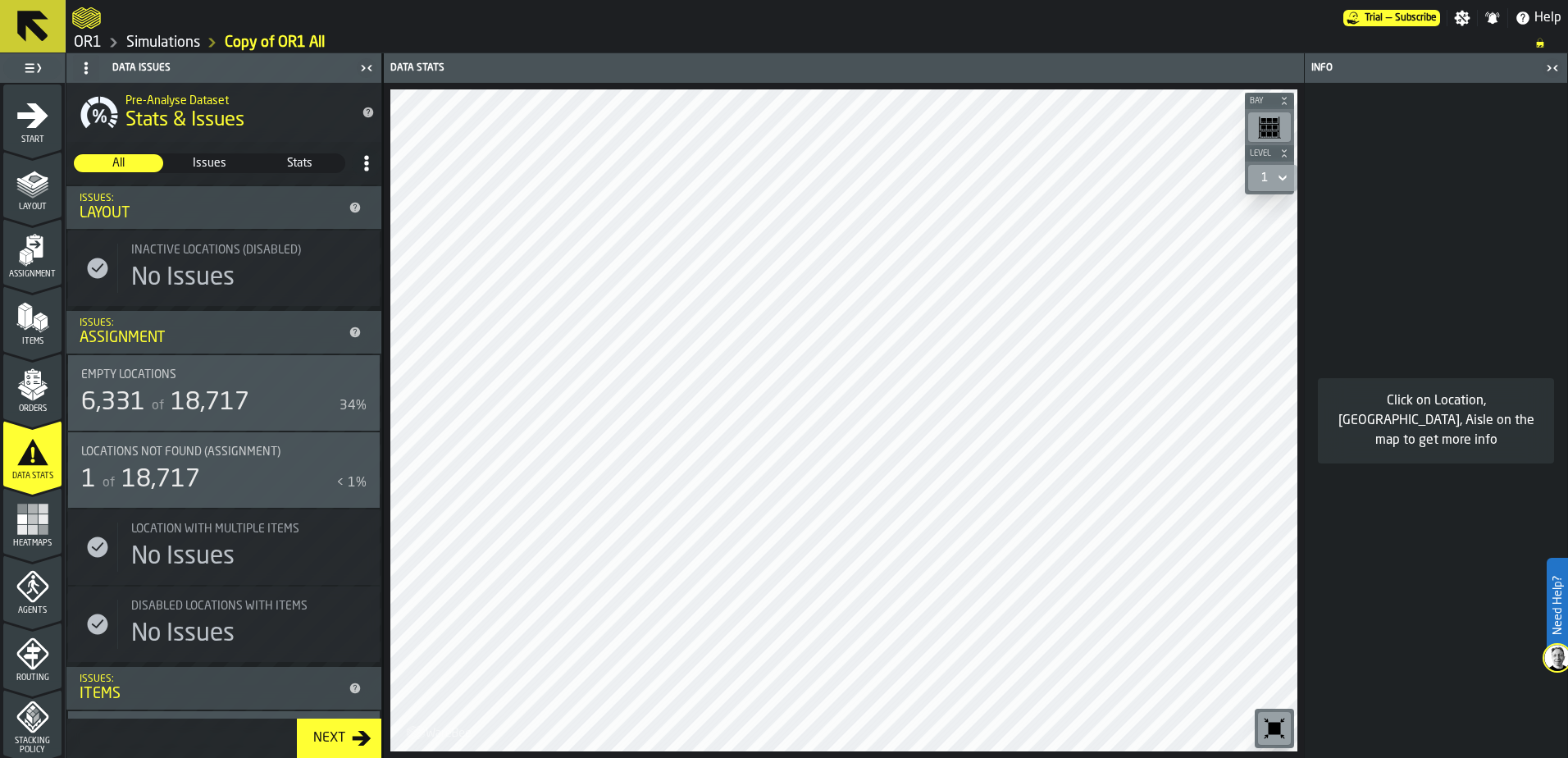
click at [283, 470] on div "1 of 18,717" at bounding box center [206, 479] width 249 height 30
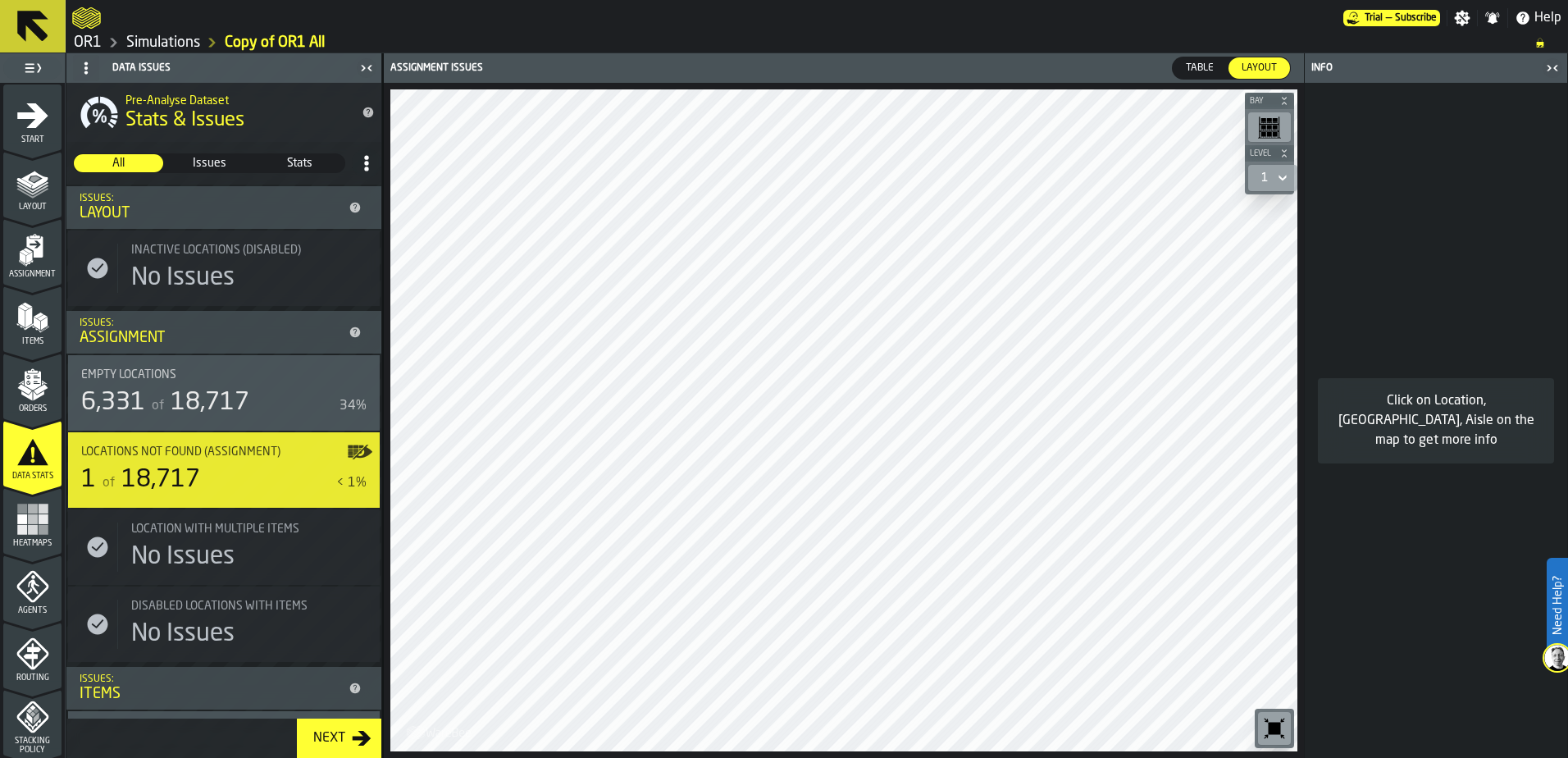
click at [324, 735] on div "Next" at bounding box center [329, 737] width 45 height 20
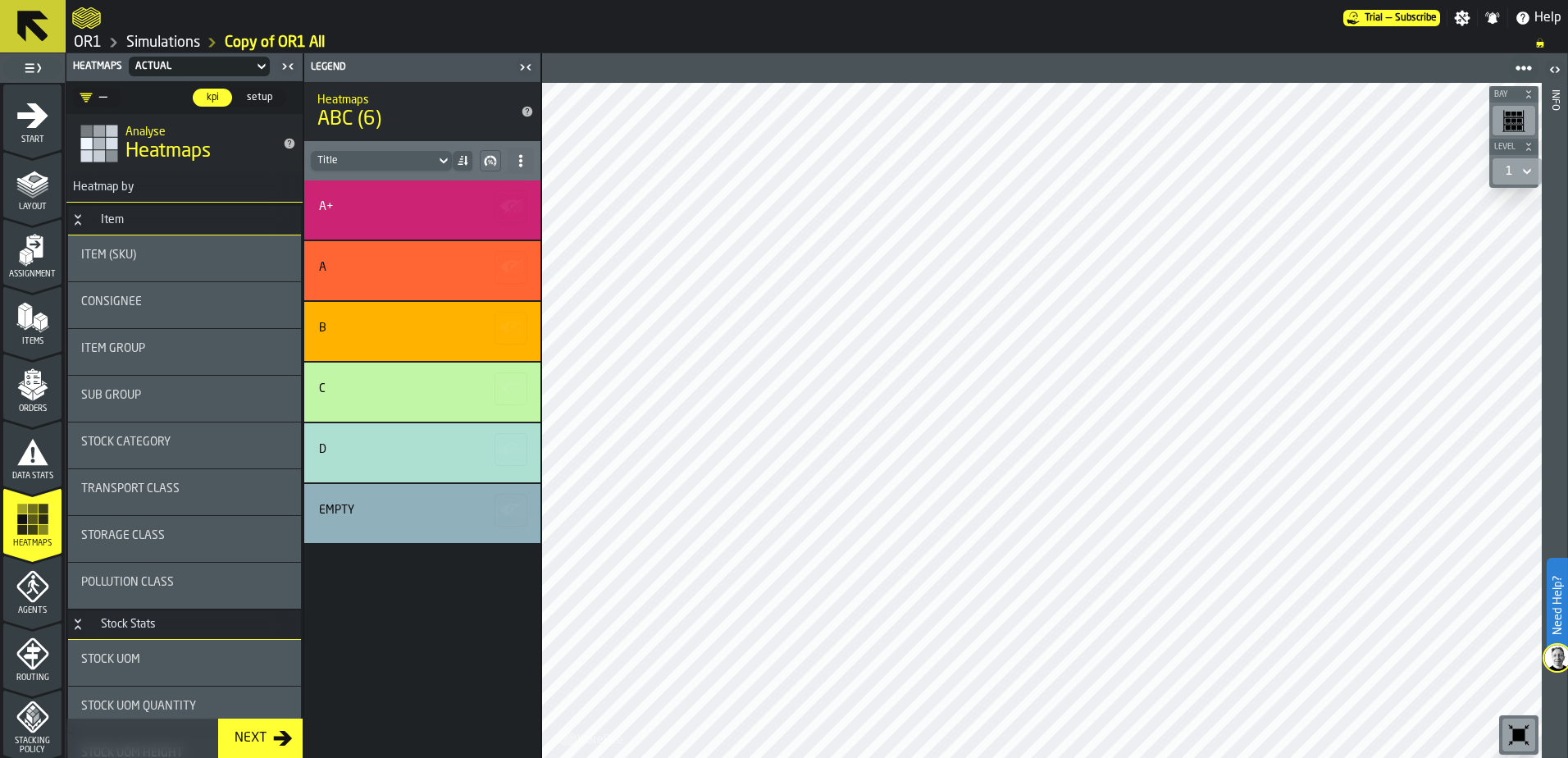
click at [324, 735] on div "A+ A B C D Empty" at bounding box center [422, 469] width 237 height 578
click at [271, 738] on div "Next" at bounding box center [251, 737] width 45 height 20
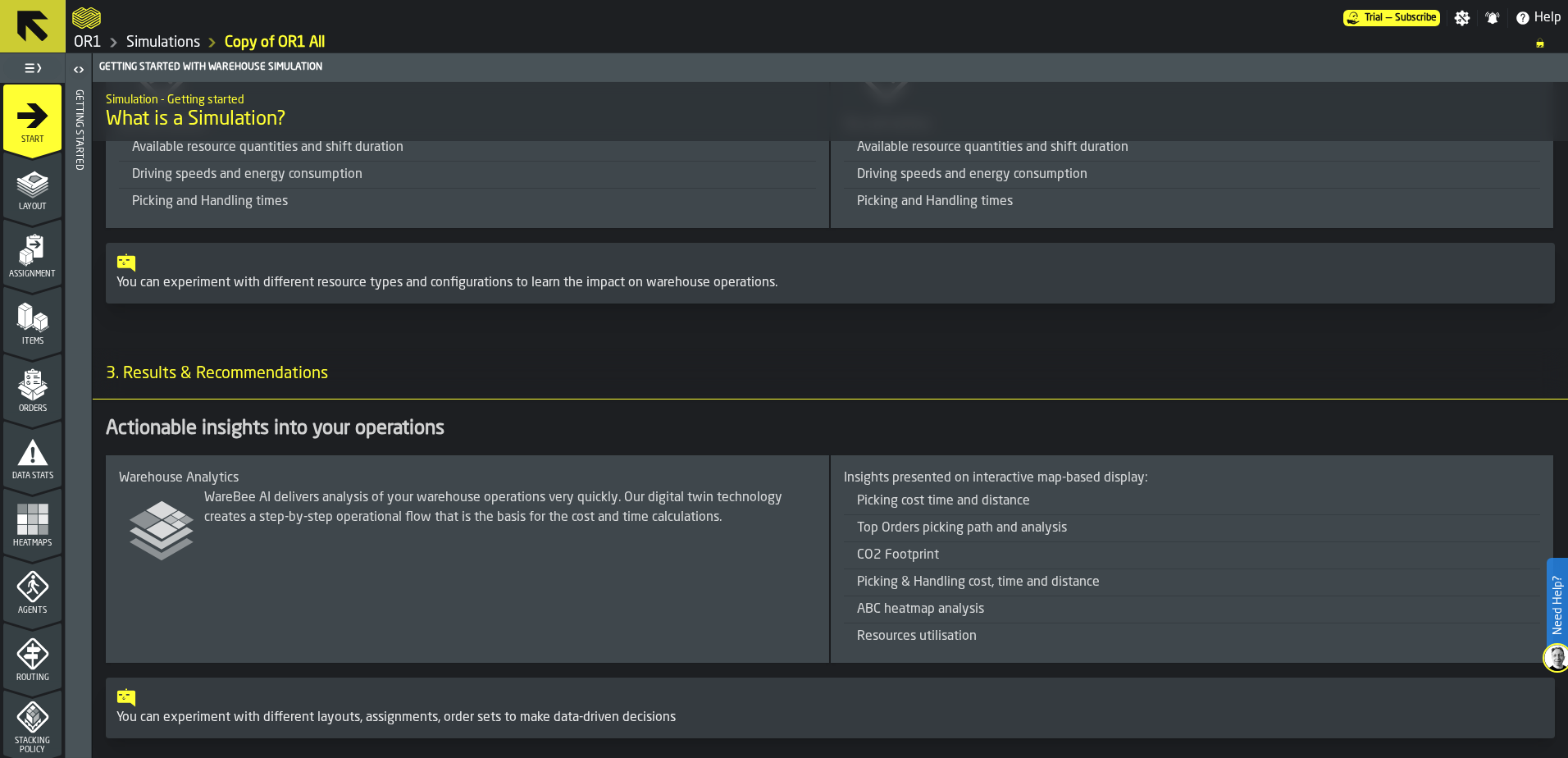
click at [24, 189] on polygon "menu Layout" at bounding box center [33, 187] width 32 height 10
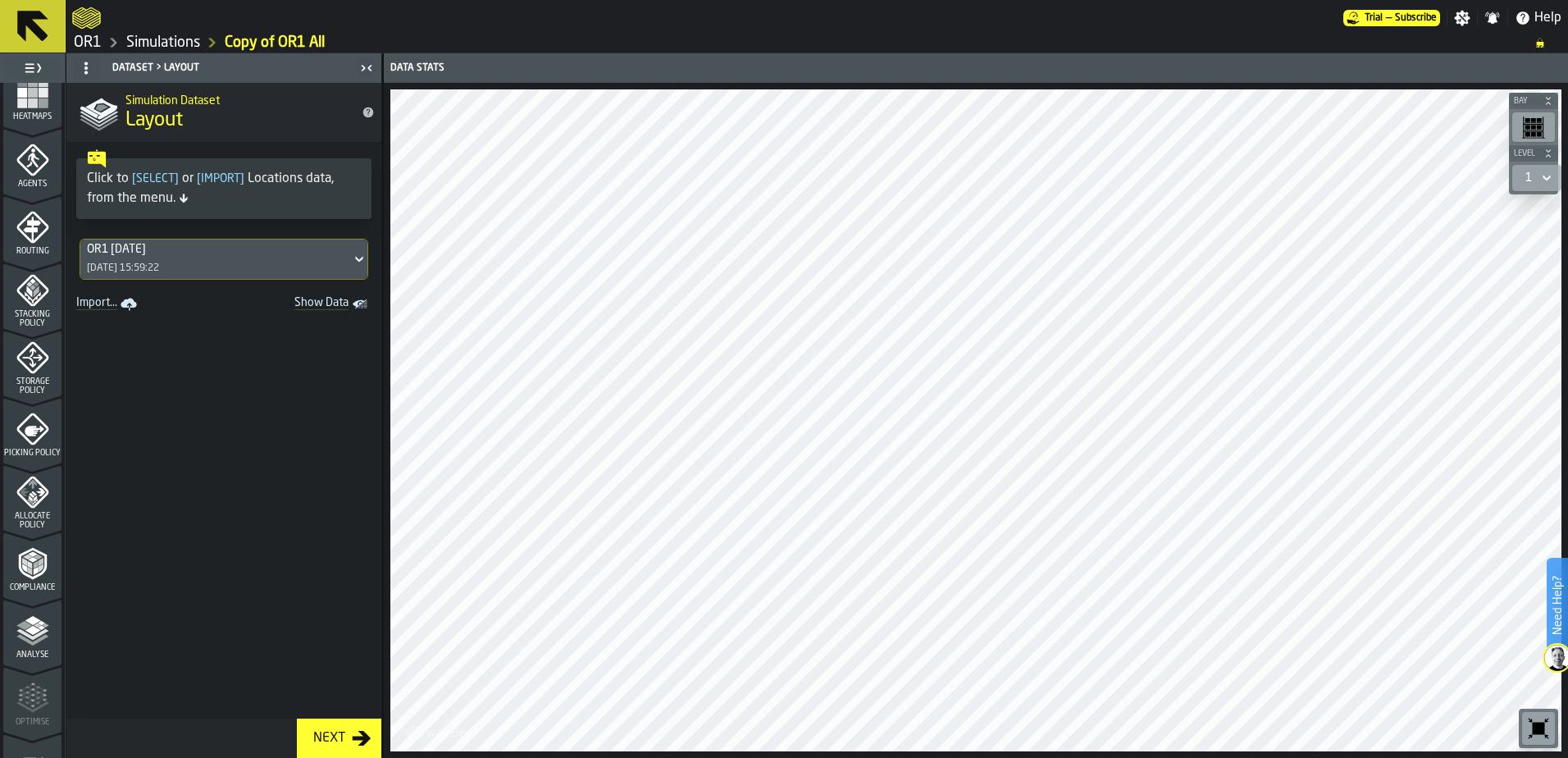
scroll to position [427, 0]
click at [36, 524] on span "Allocate Policy" at bounding box center [33, 519] width 58 height 18
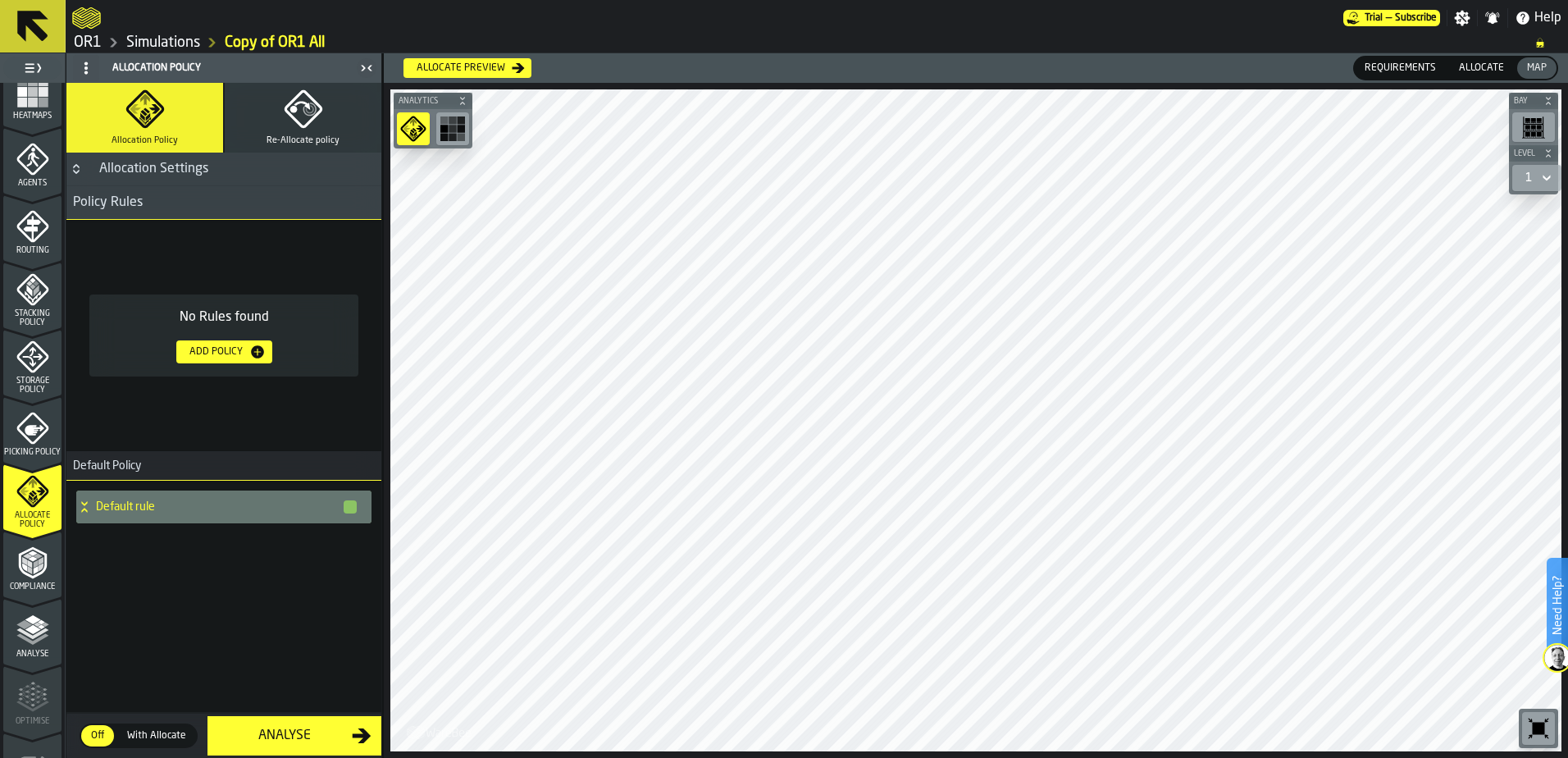
click at [22, 455] on span "Picking Policy" at bounding box center [33, 452] width 58 height 9
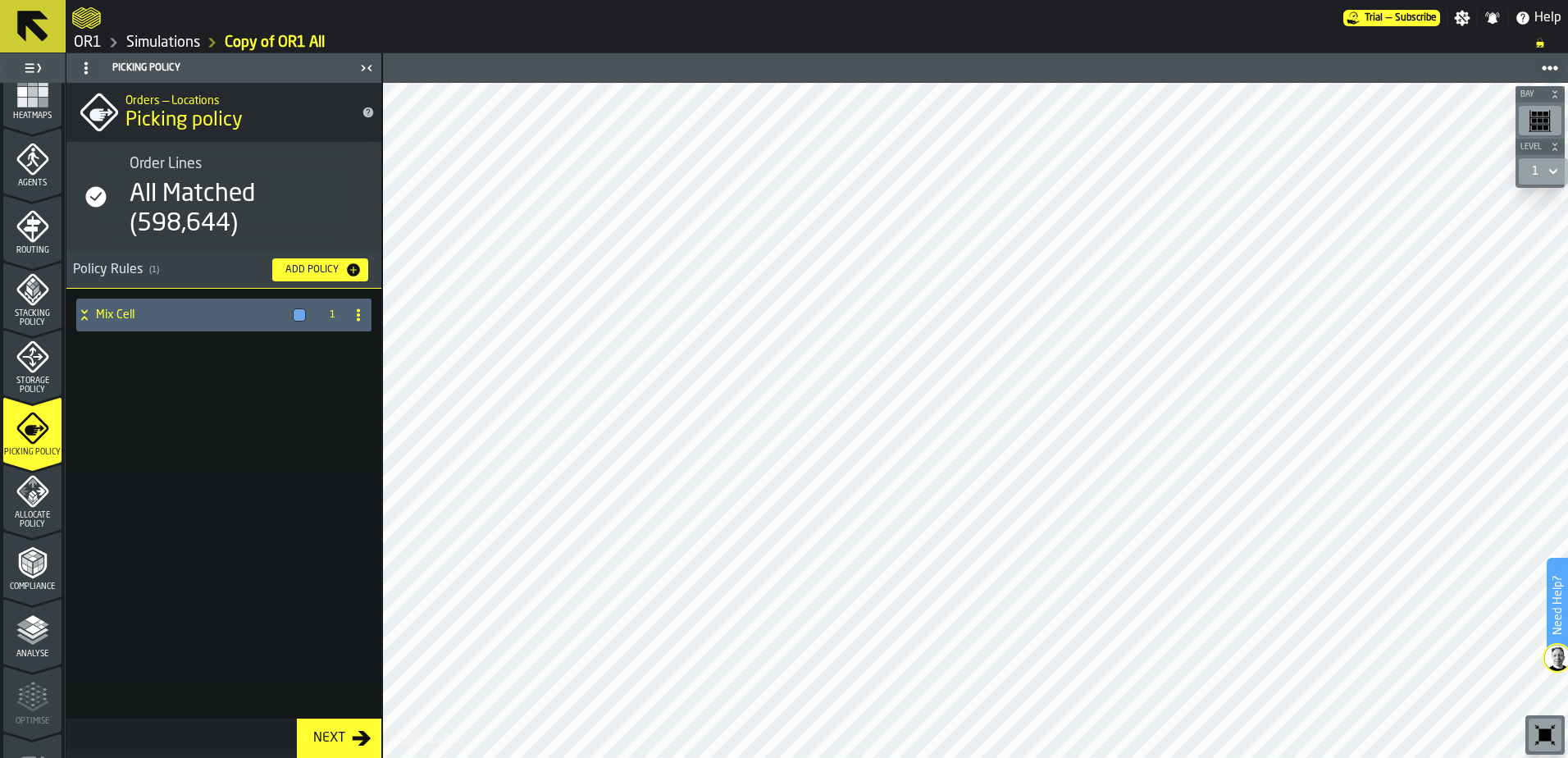
click at [40, 377] on span "Storage Policy" at bounding box center [33, 385] width 58 height 18
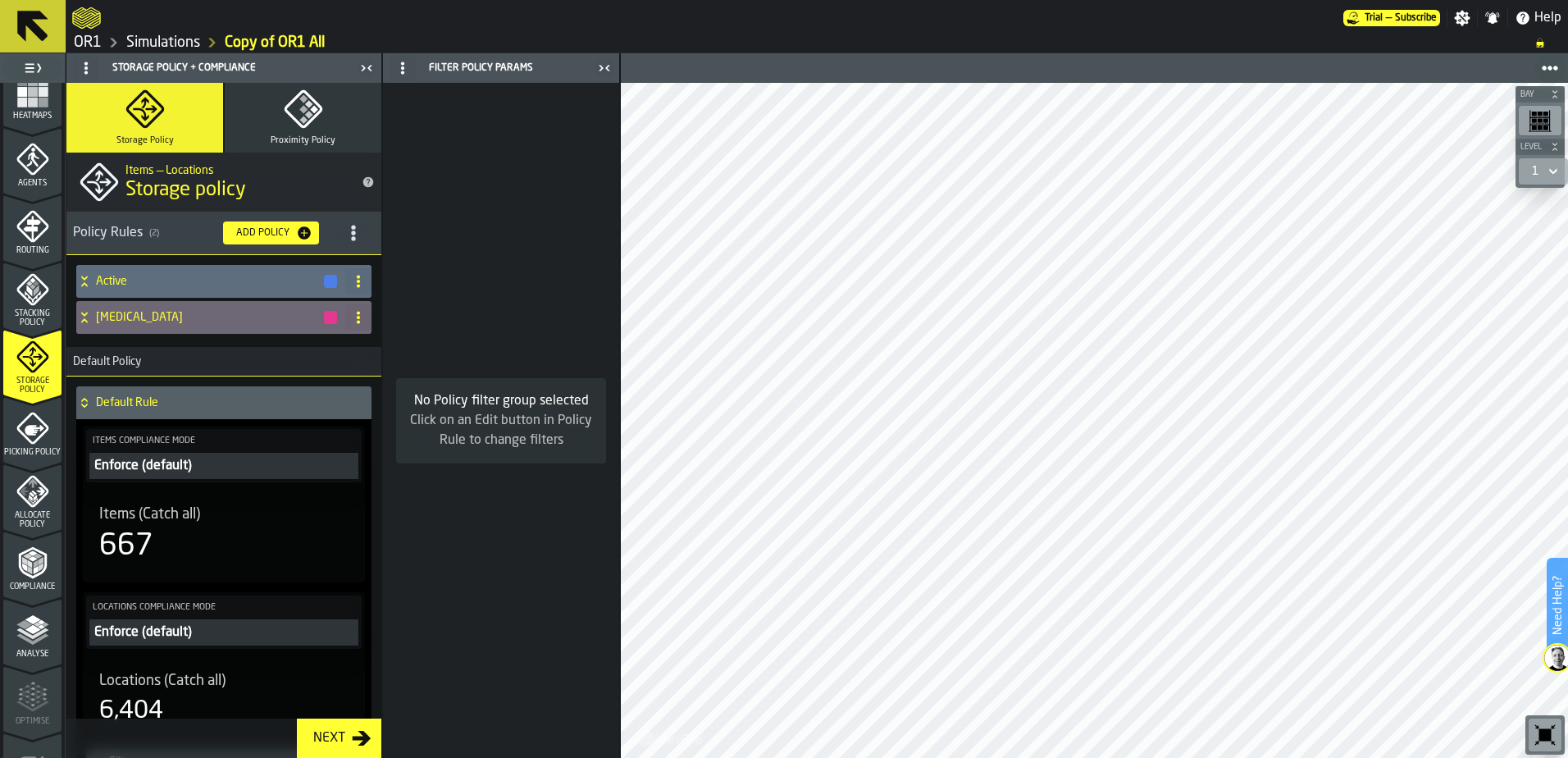
click at [34, 429] on icon "menu Picking Policy" at bounding box center [33, 427] width 33 height 33
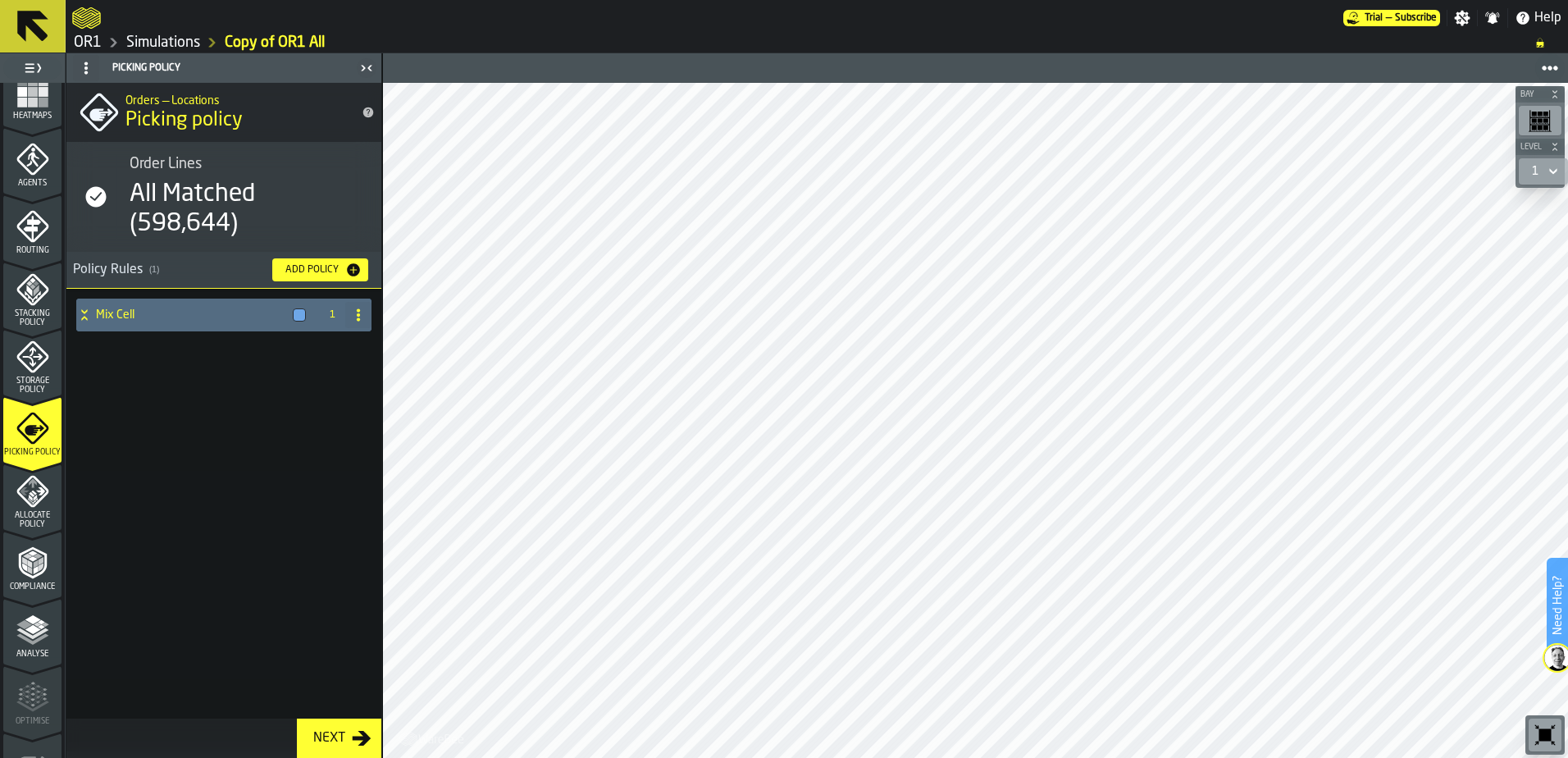
click at [177, 309] on h4 "Mix Cell" at bounding box center [192, 315] width 191 height 13
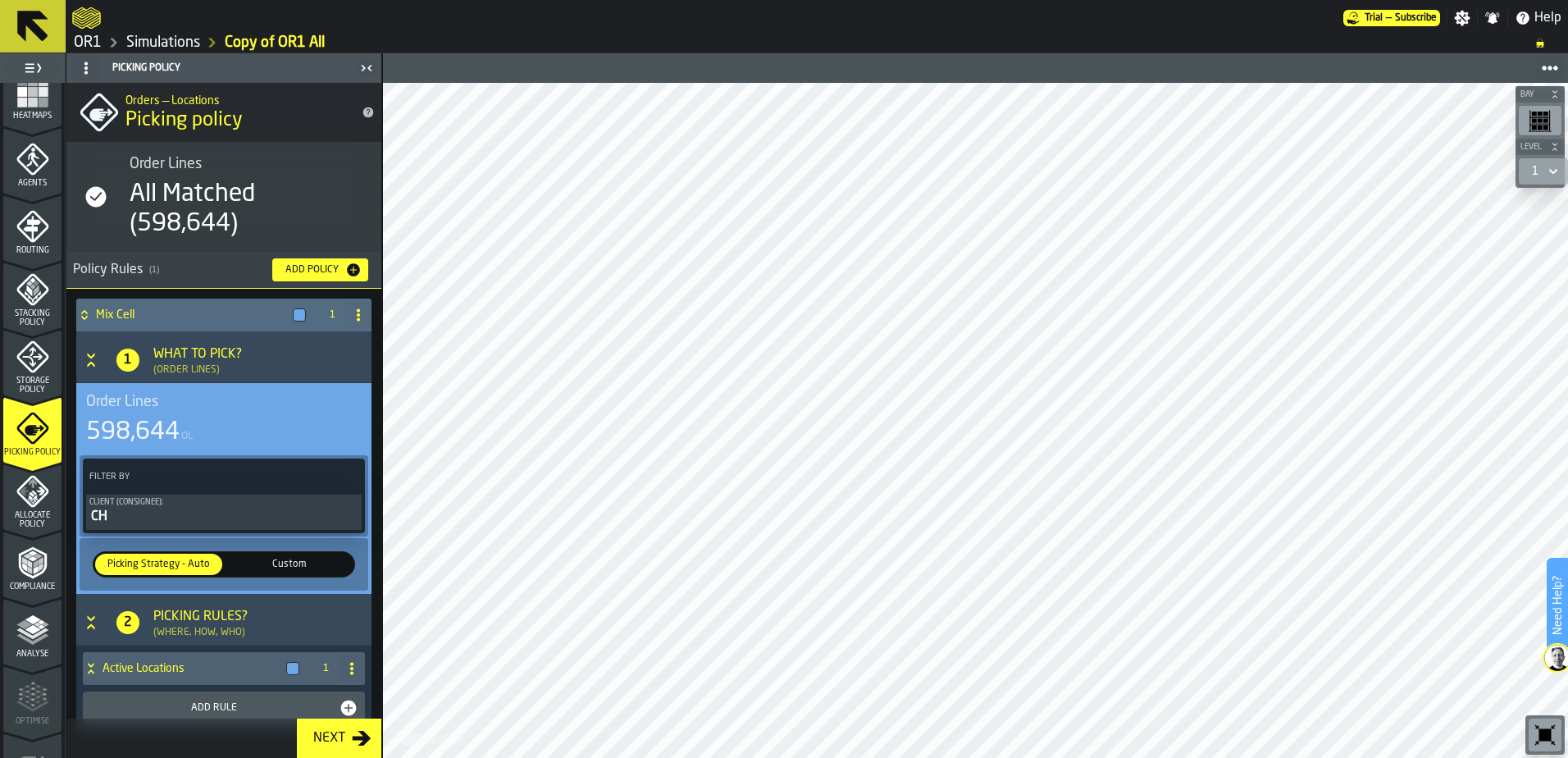
scroll to position [35, 0]
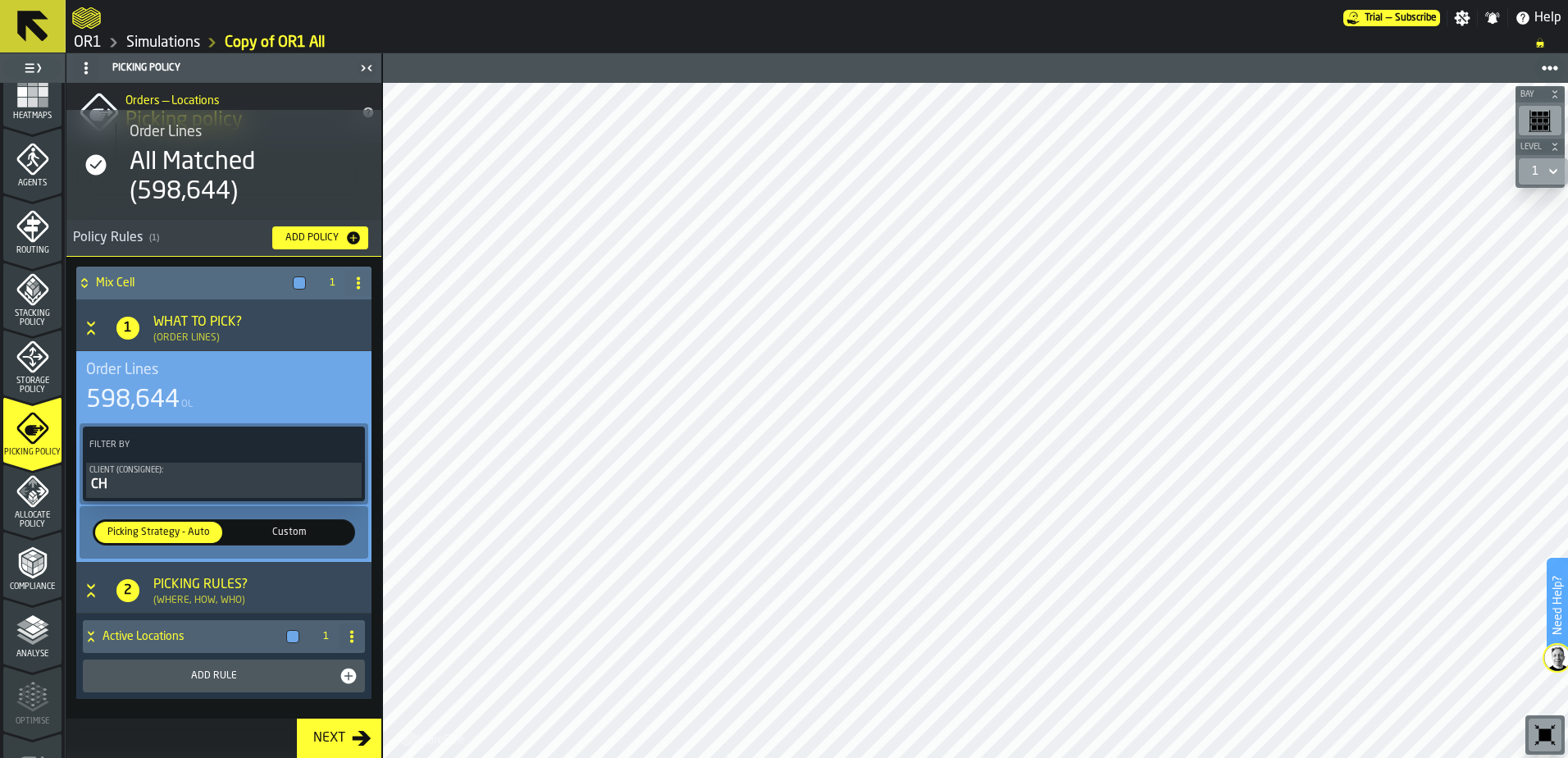
click at [196, 590] on div "Picking Rules?" at bounding box center [200, 584] width 94 height 20
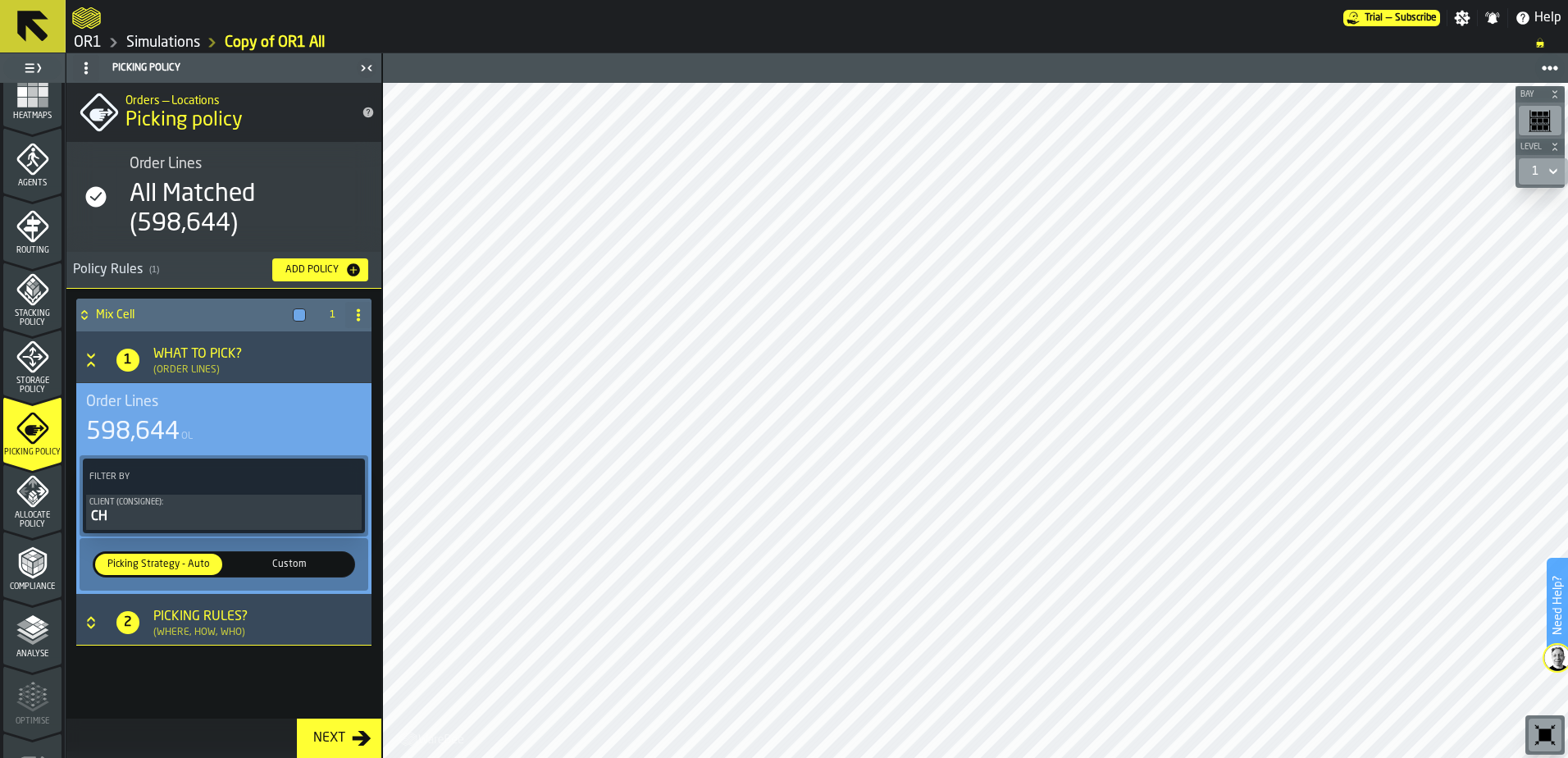
click at [194, 624] on div "Picking Rules?" at bounding box center [200, 616] width 94 height 20
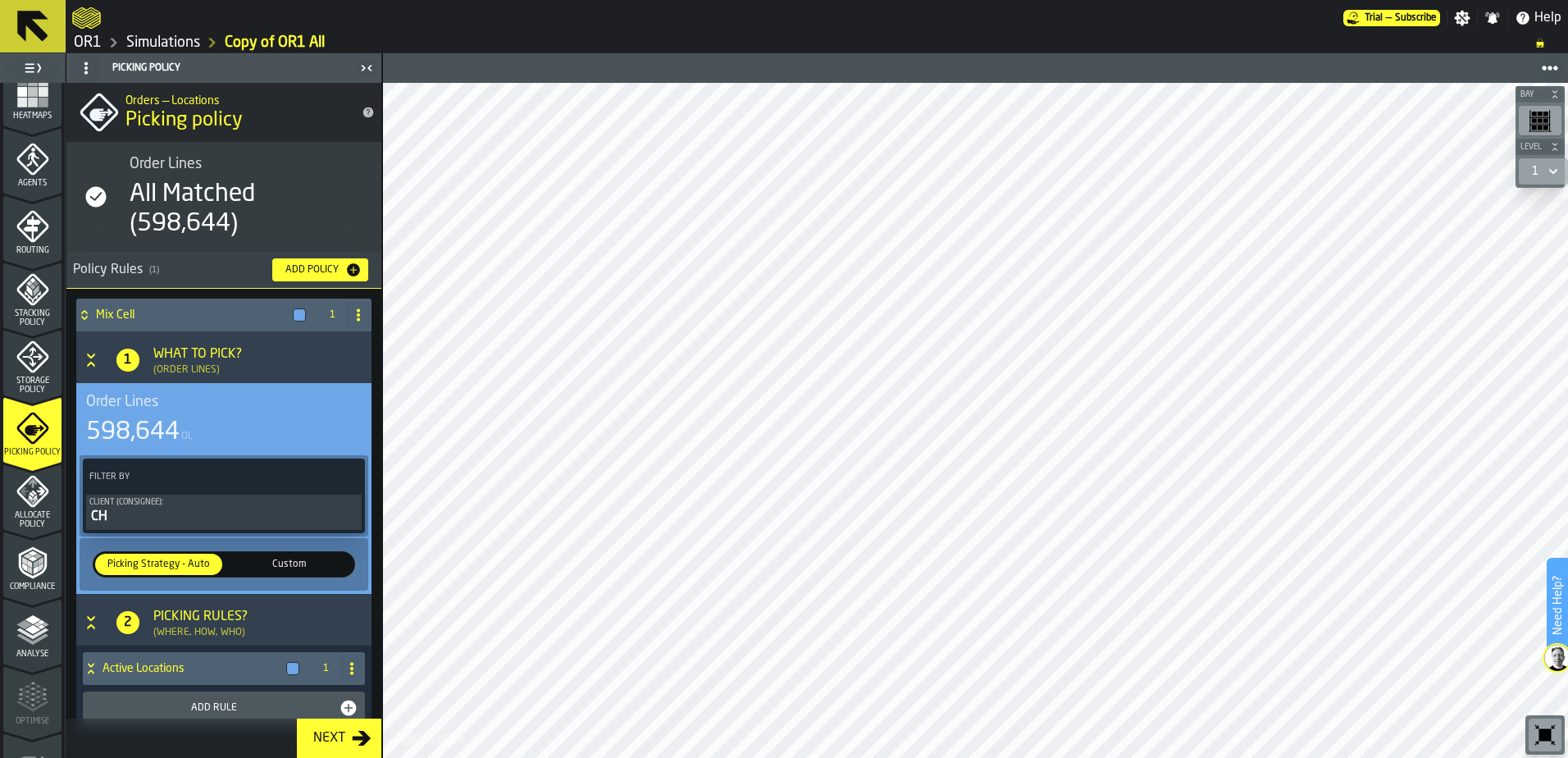
click at [309, 270] on div "Add Policy" at bounding box center [311, 269] width 66 height 11
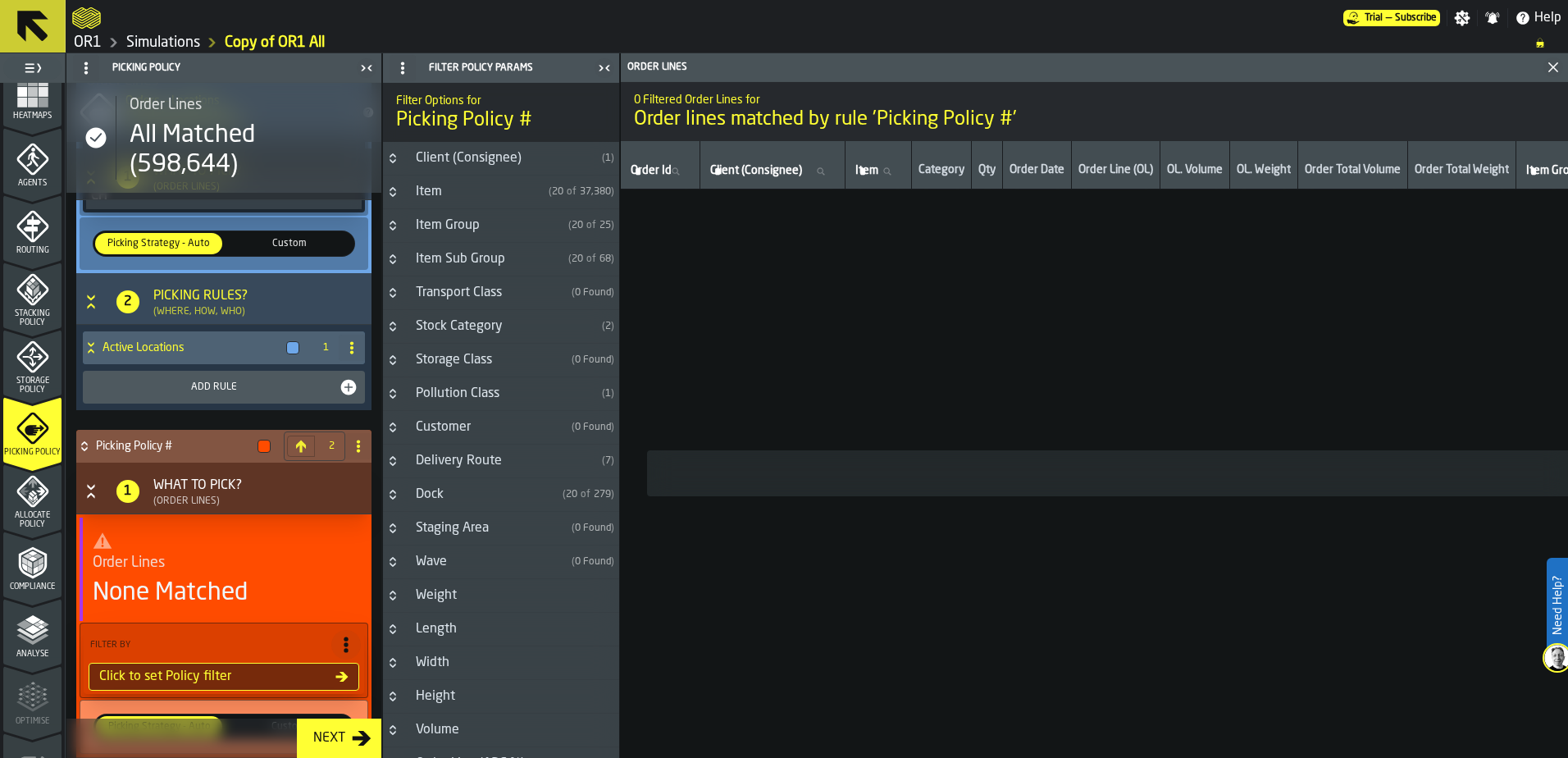
scroll to position [604, 0]
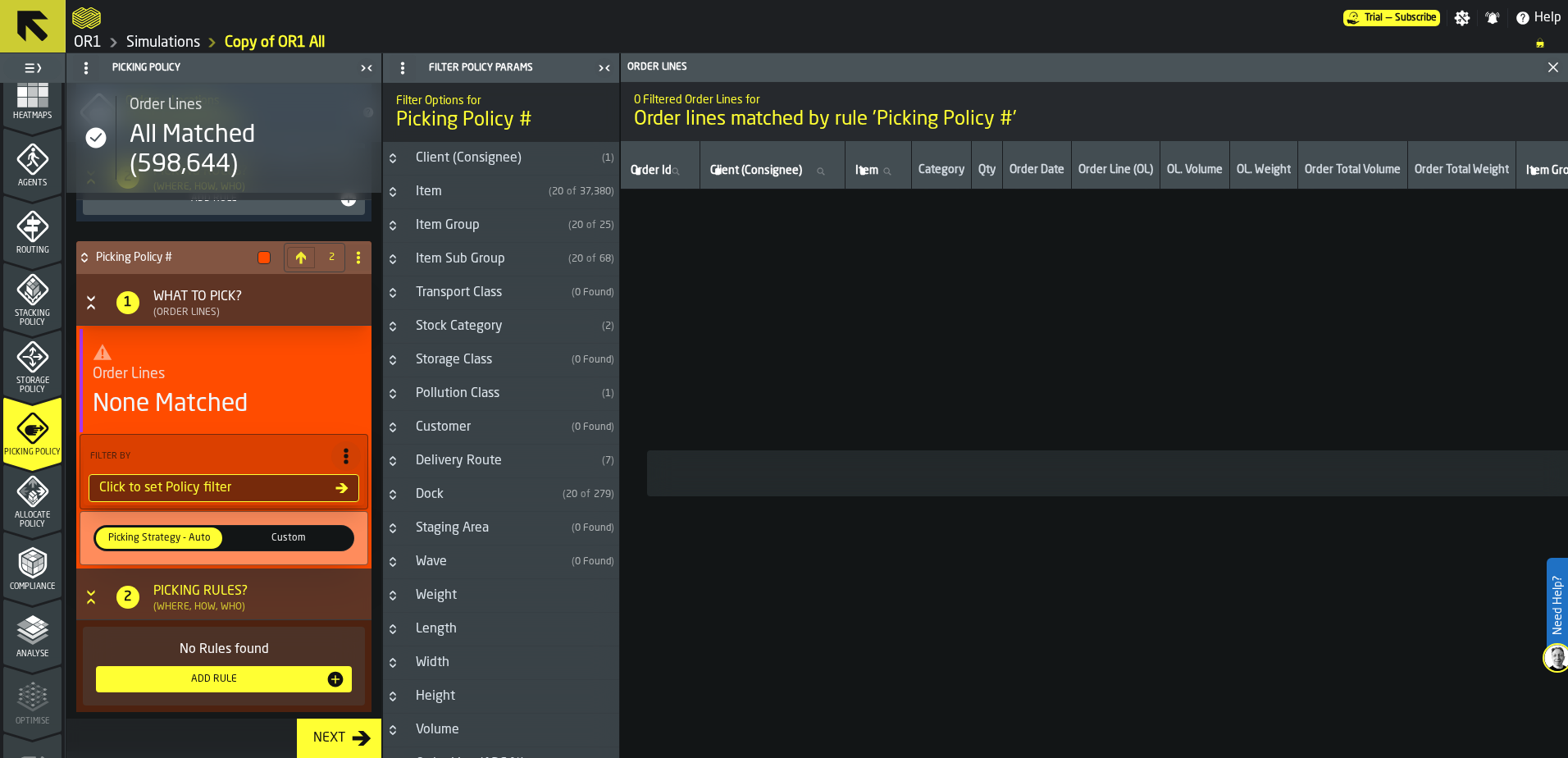
click at [357, 256] on circle at bounding box center [359, 258] width 4 height 4
click at [304, 333] on div "Delete" at bounding box center [287, 326] width 137 height 20
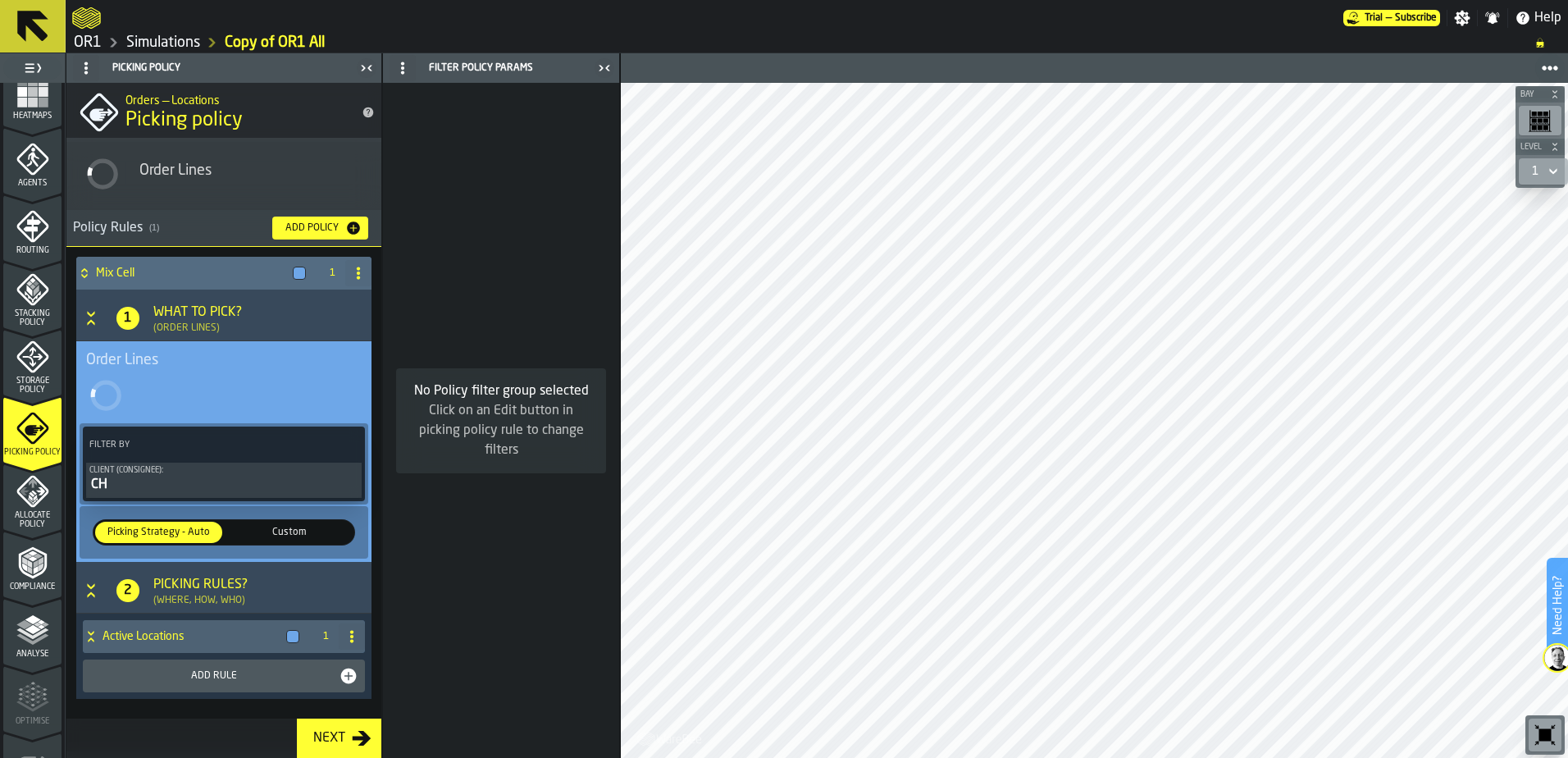
scroll to position [35, 0]
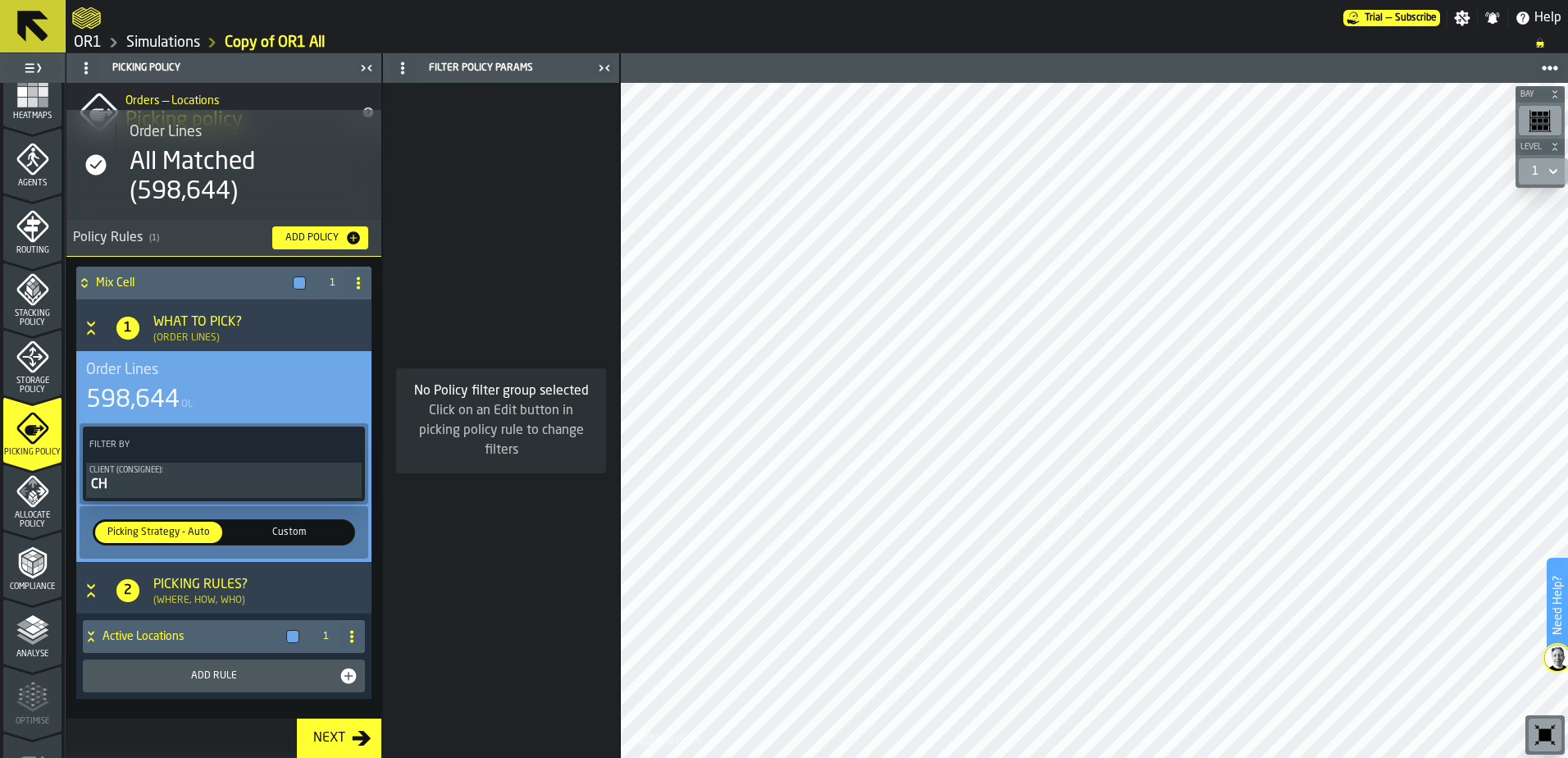
click at [36, 618] on icon "menu Analyse" at bounding box center [33, 629] width 33 height 33
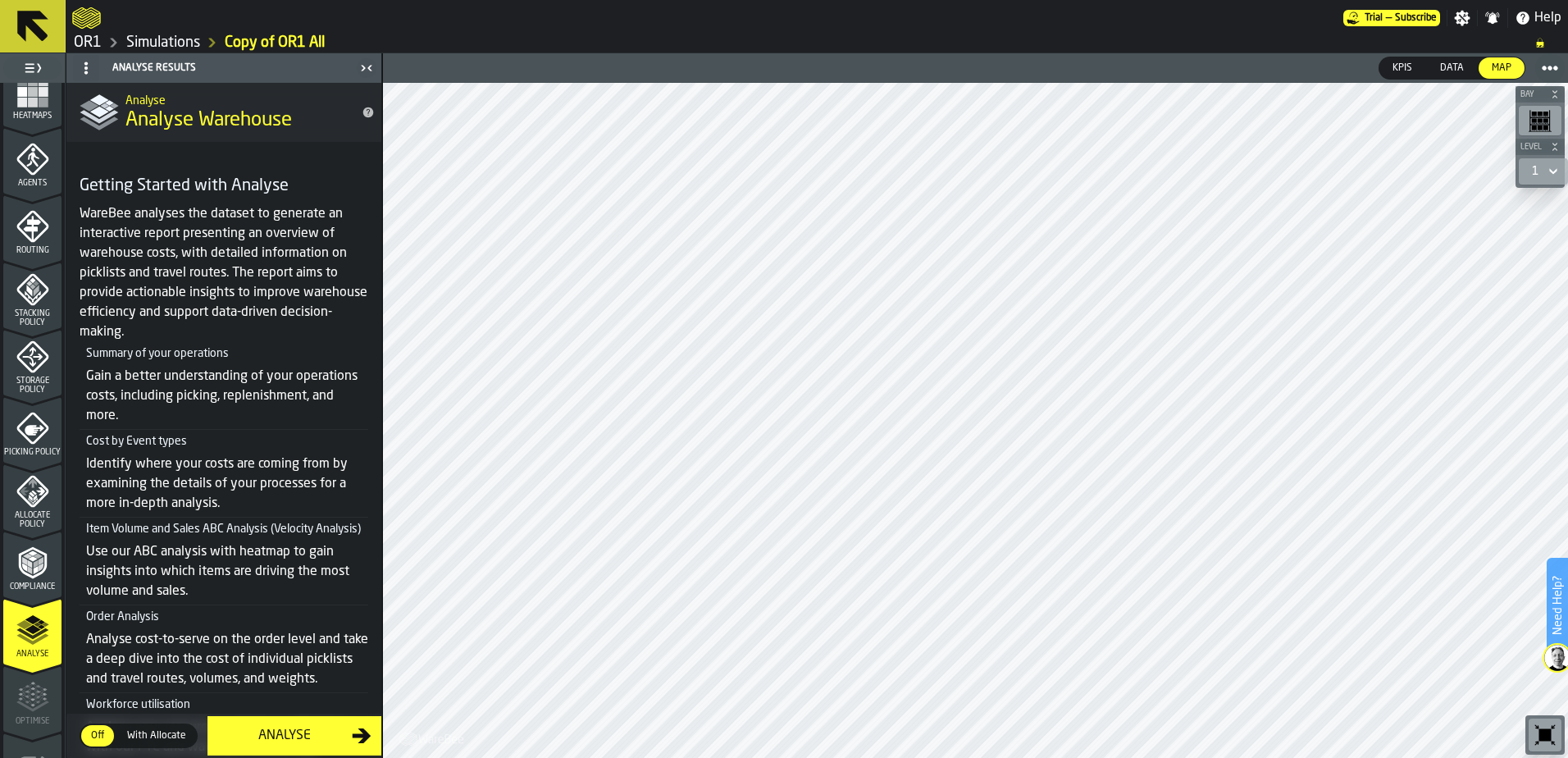
scroll to position [322, 0]
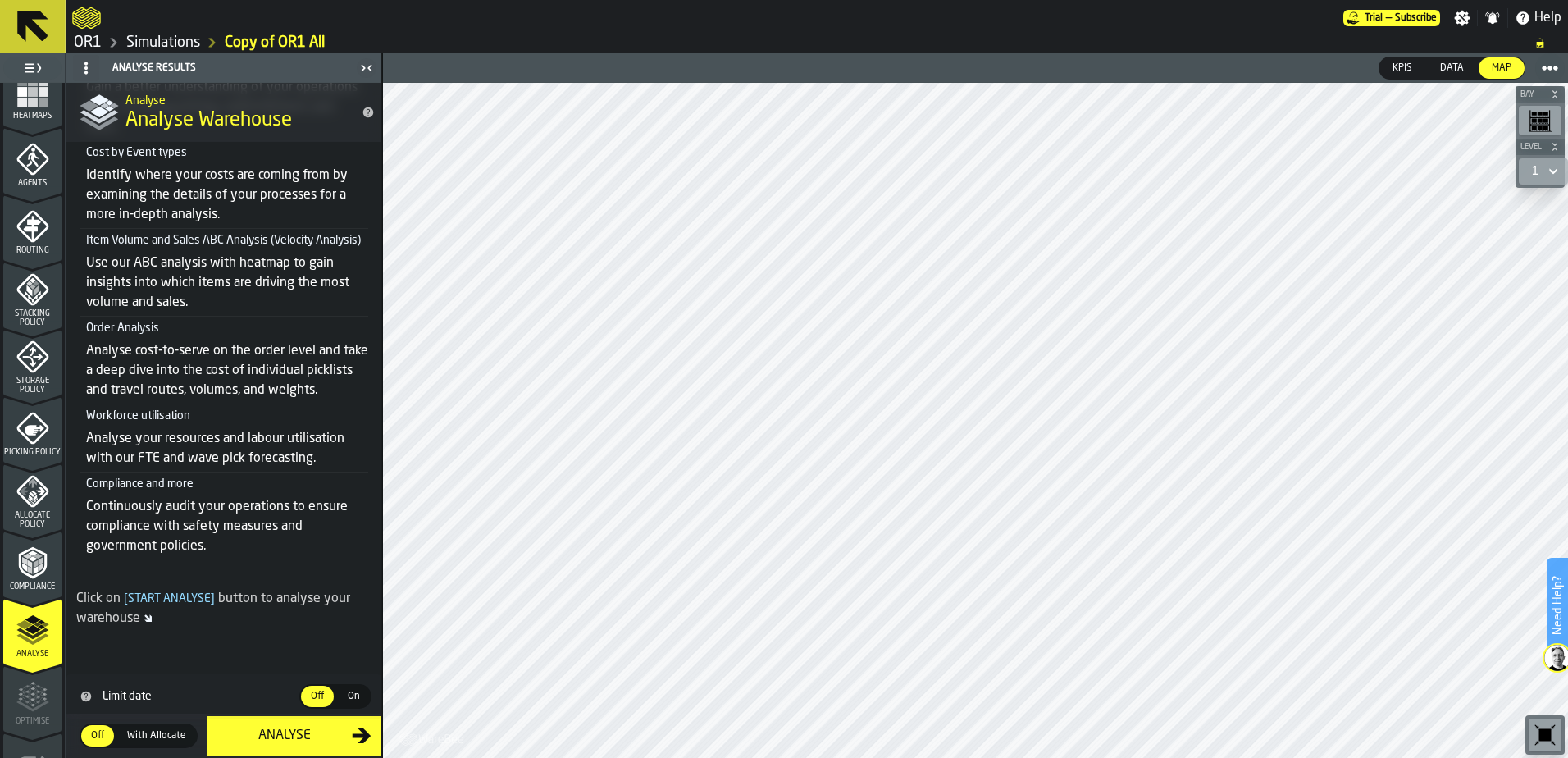
click at [32, 693] on icon "menu Optimise" at bounding box center [33, 696] width 33 height 33
click at [324, 722] on button "Analyse" at bounding box center [295, 736] width 174 height 39
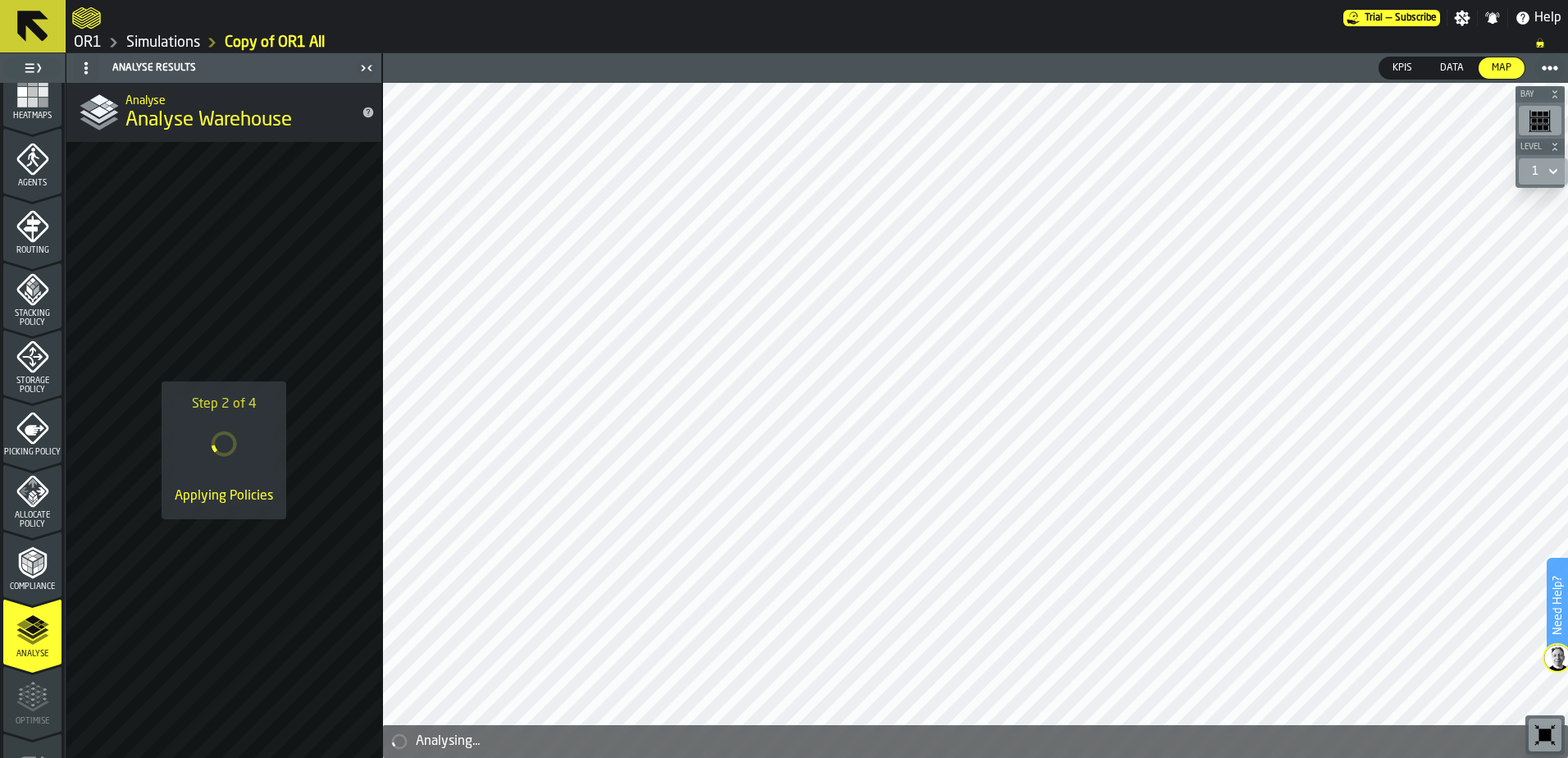
scroll to position [537, 0]
